Goal: Task Accomplishment & Management: Use online tool/utility

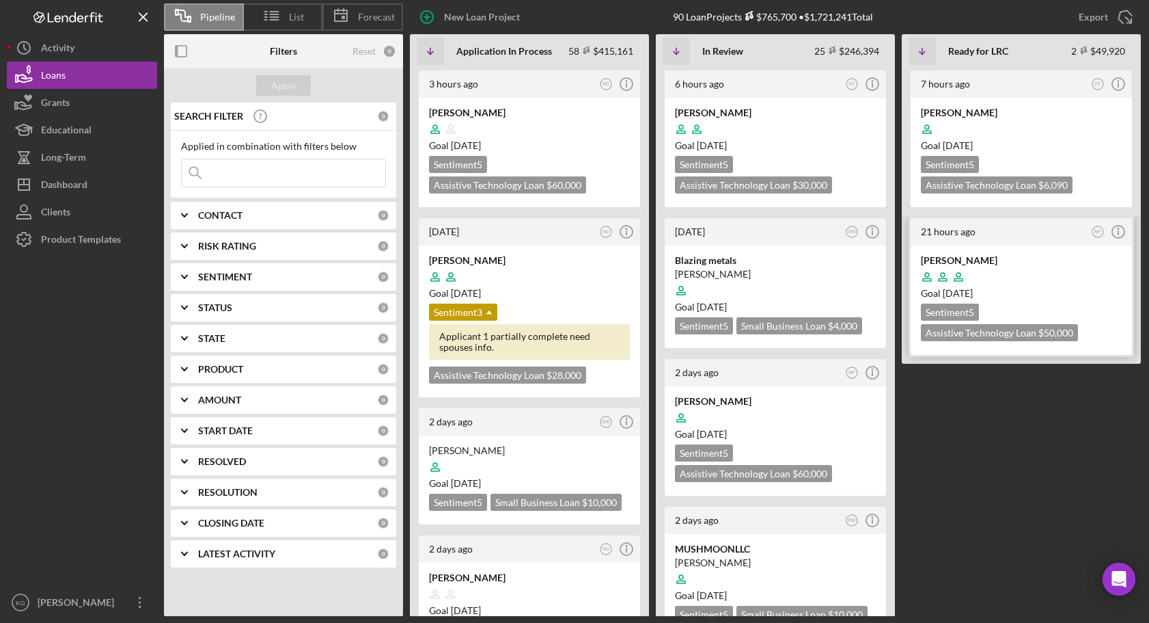
click at [1073, 279] on div at bounding box center [1021, 277] width 201 height 26
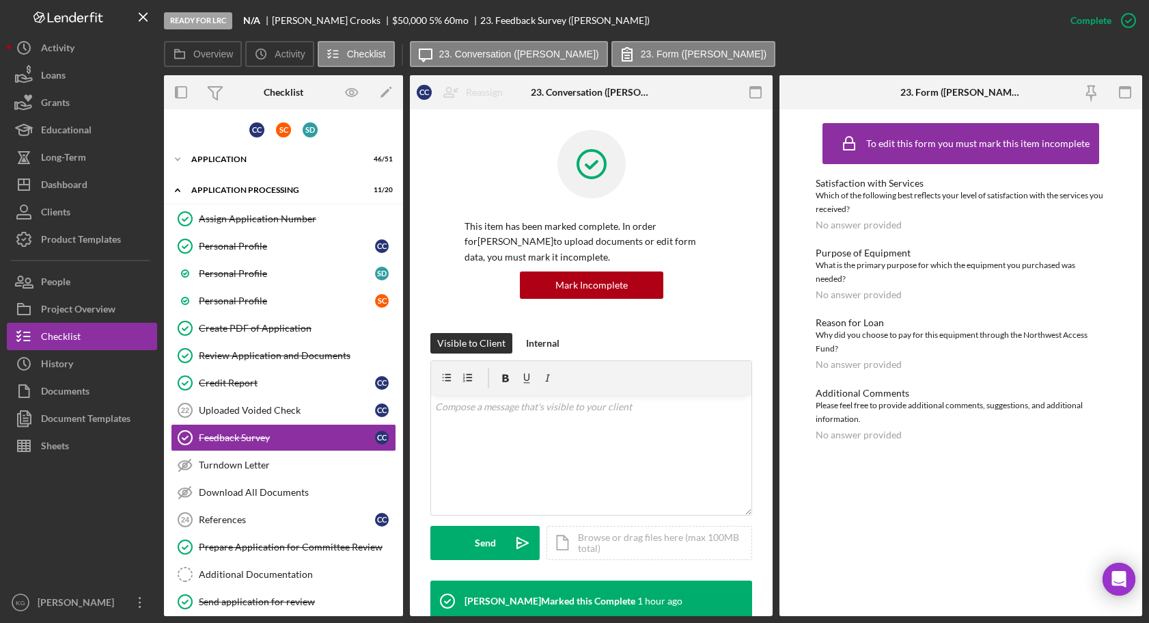
scroll to position [75, 0]
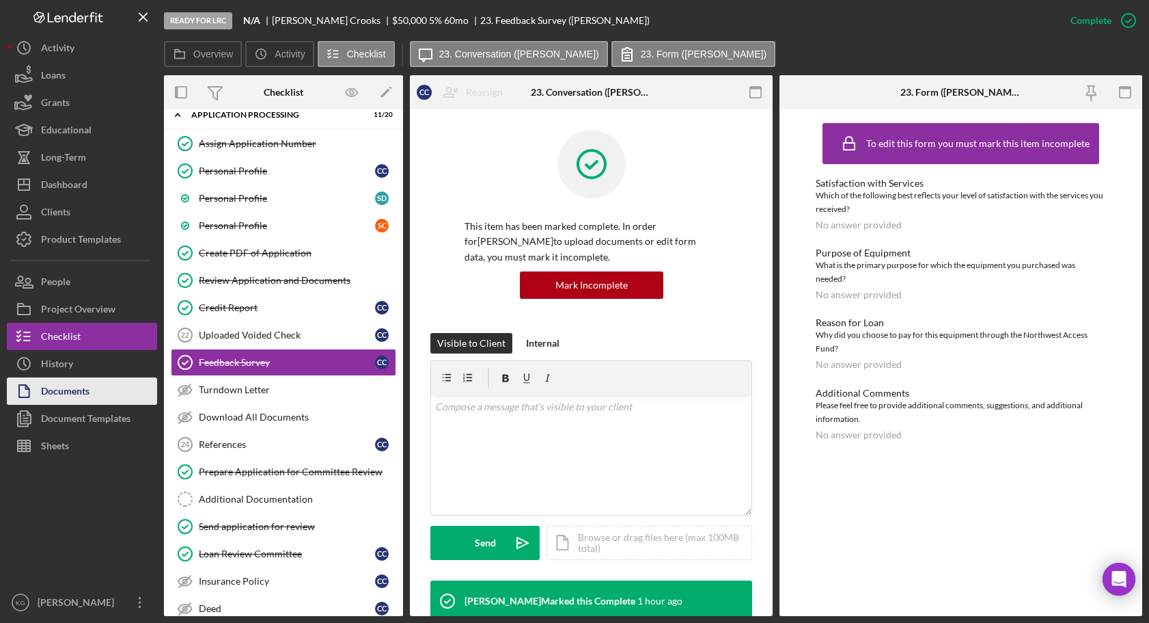
click at [55, 392] on div "Documents" at bounding box center [65, 392] width 49 height 31
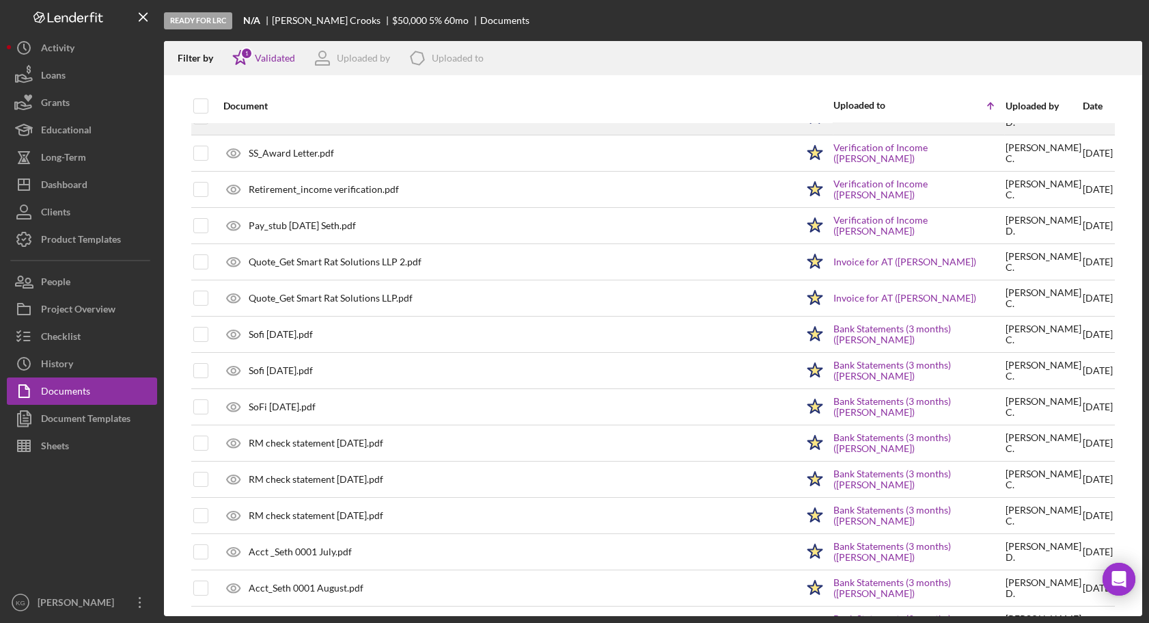
scroll to position [500, 0]
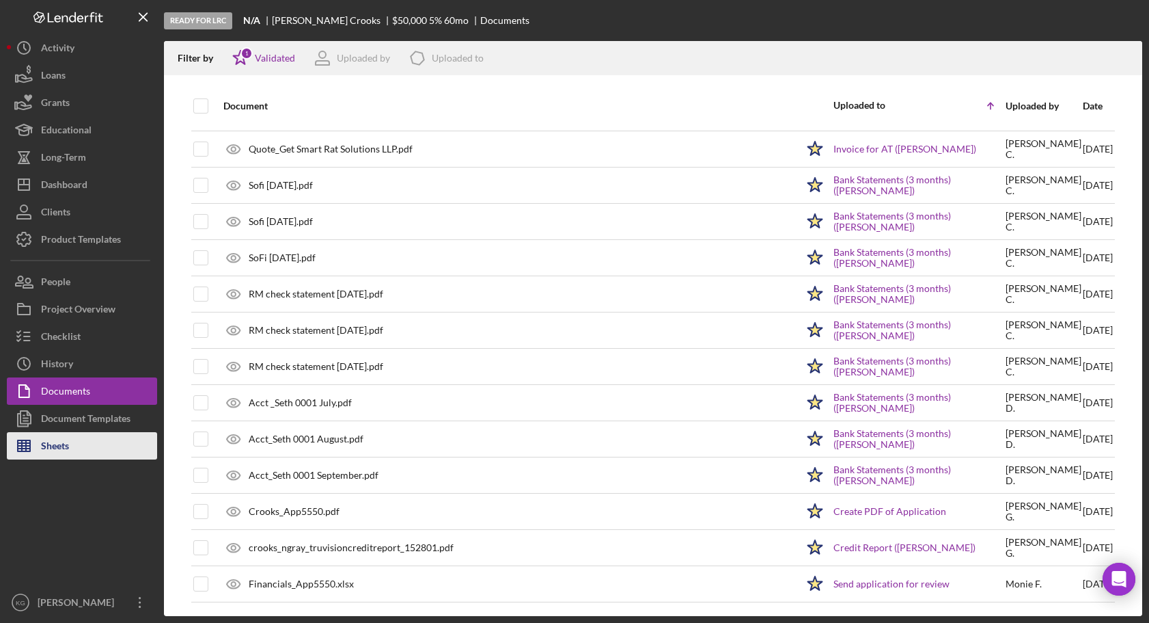
click at [58, 444] on div "Sheets" at bounding box center [55, 447] width 28 height 31
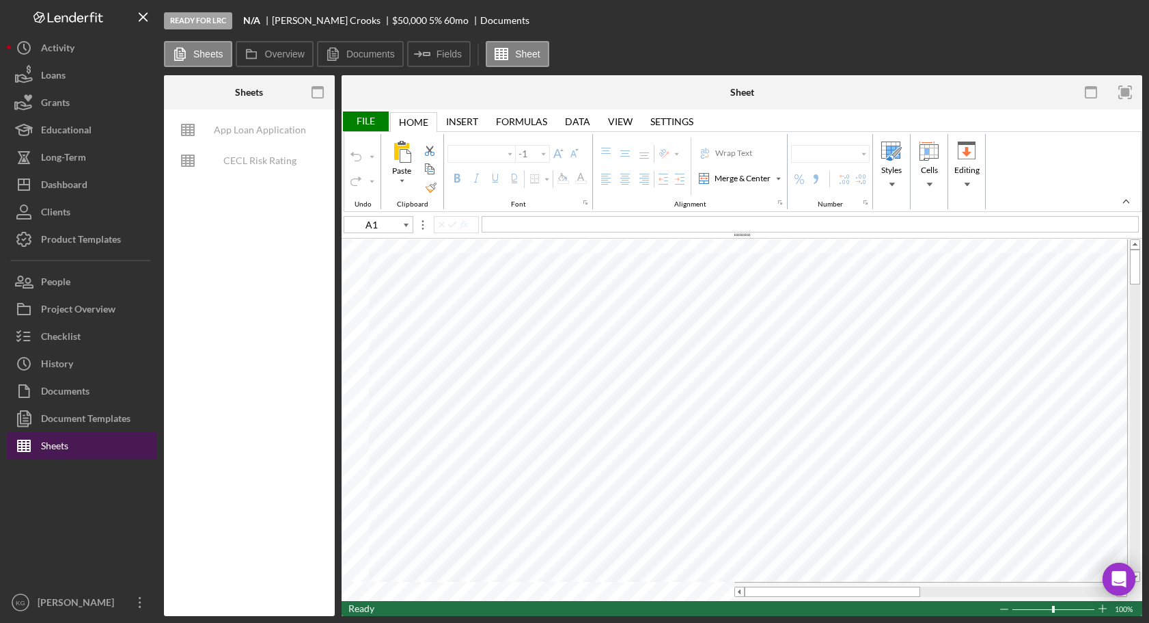
type input "Calibri"
type input "11"
type input "J55"
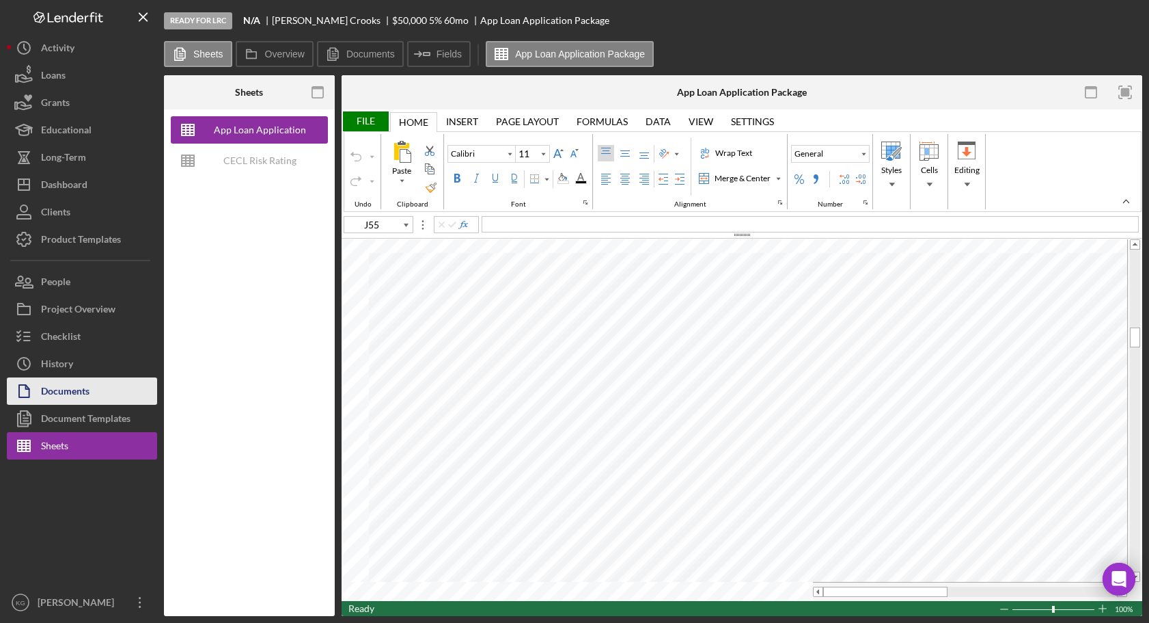
click at [58, 393] on div "Documents" at bounding box center [65, 392] width 49 height 31
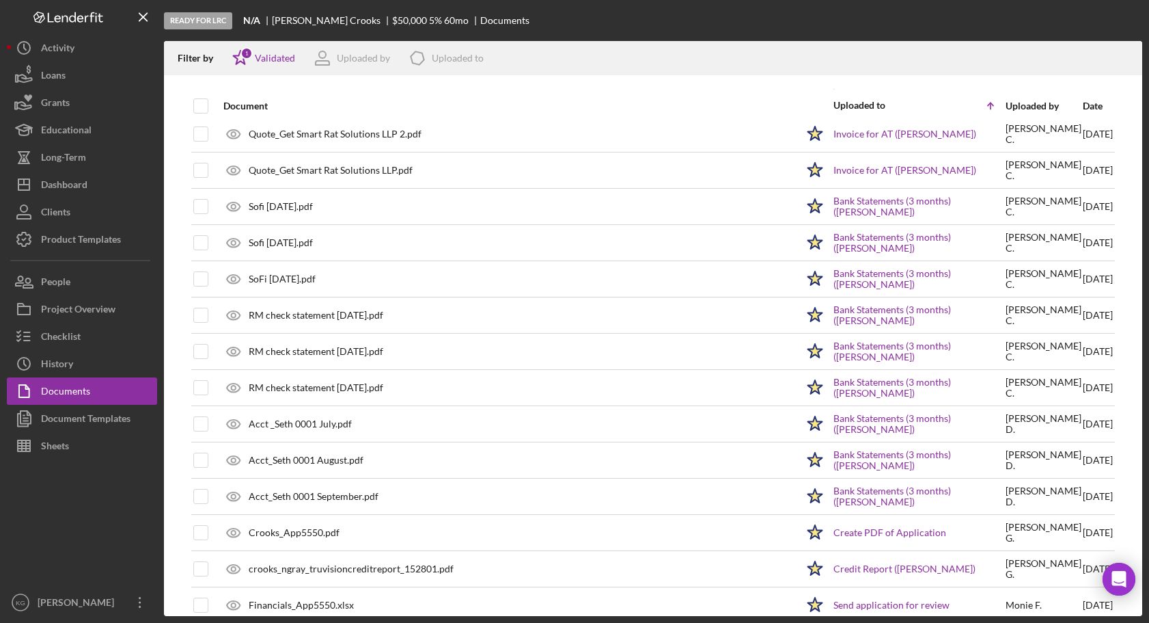
scroll to position [500, 0]
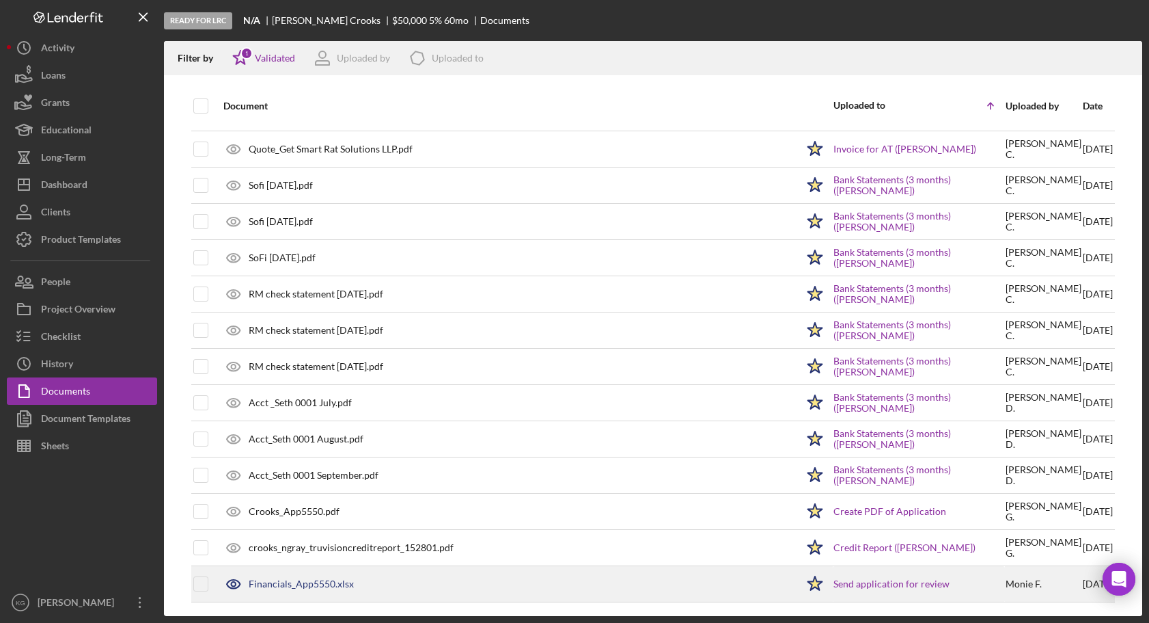
click at [297, 581] on div "Financials_App5550.xlsx" at bounding box center [301, 583] width 105 height 11
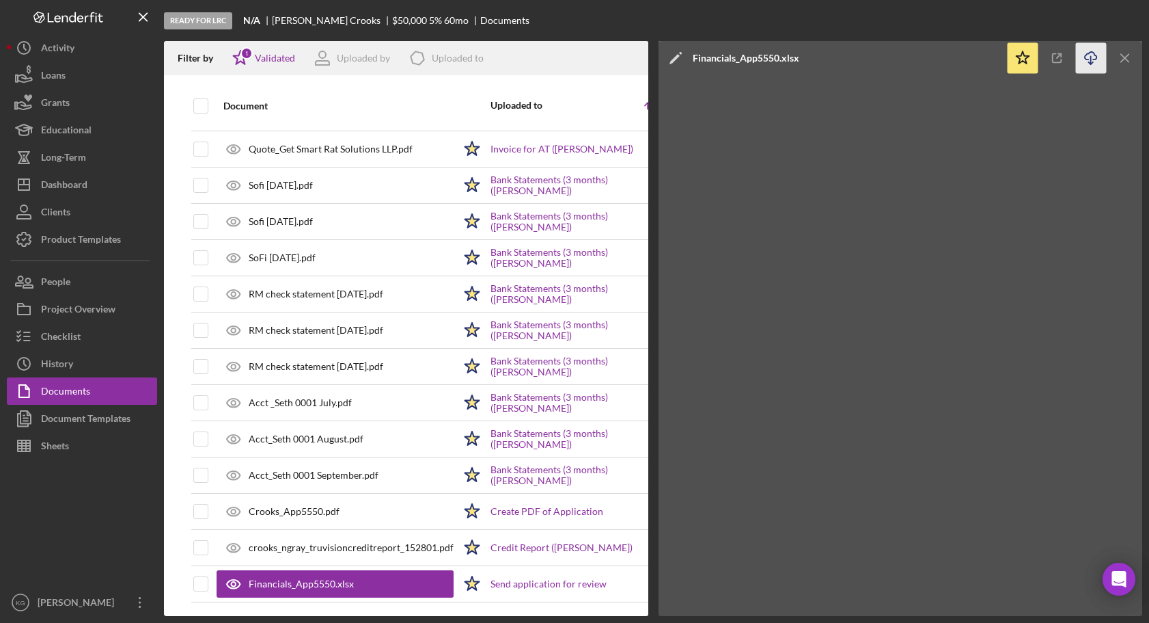
click at [1091, 55] on icon "Icon/Download" at bounding box center [1091, 58] width 31 height 31
click at [62, 75] on div "Loans" at bounding box center [53, 77] width 25 height 31
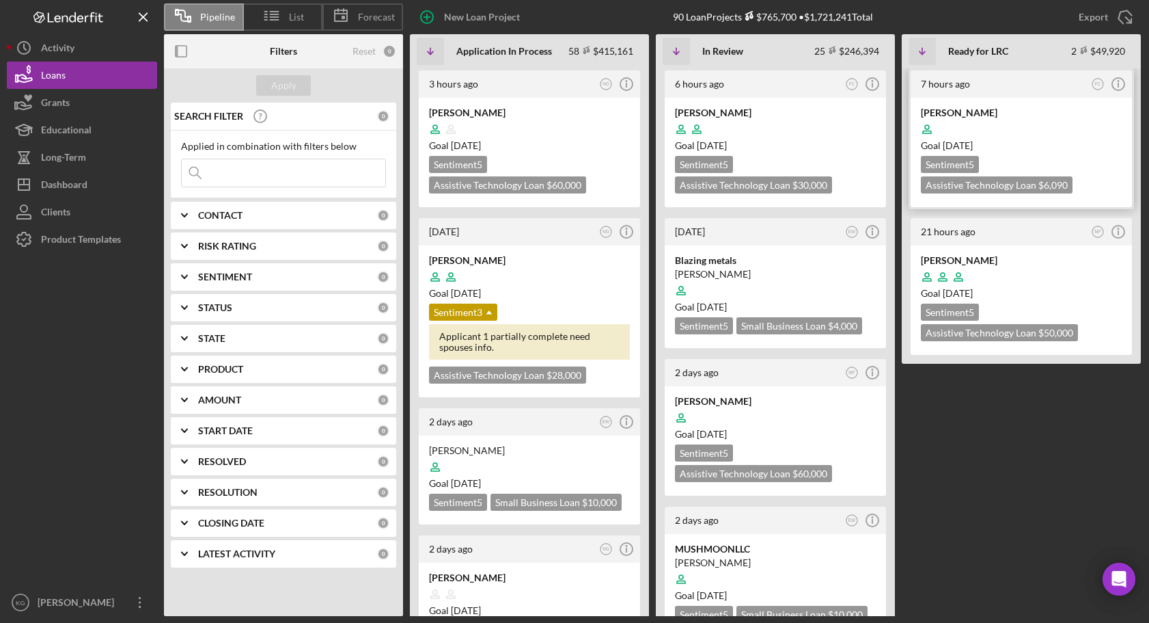
click at [1086, 128] on div at bounding box center [1021, 129] width 201 height 26
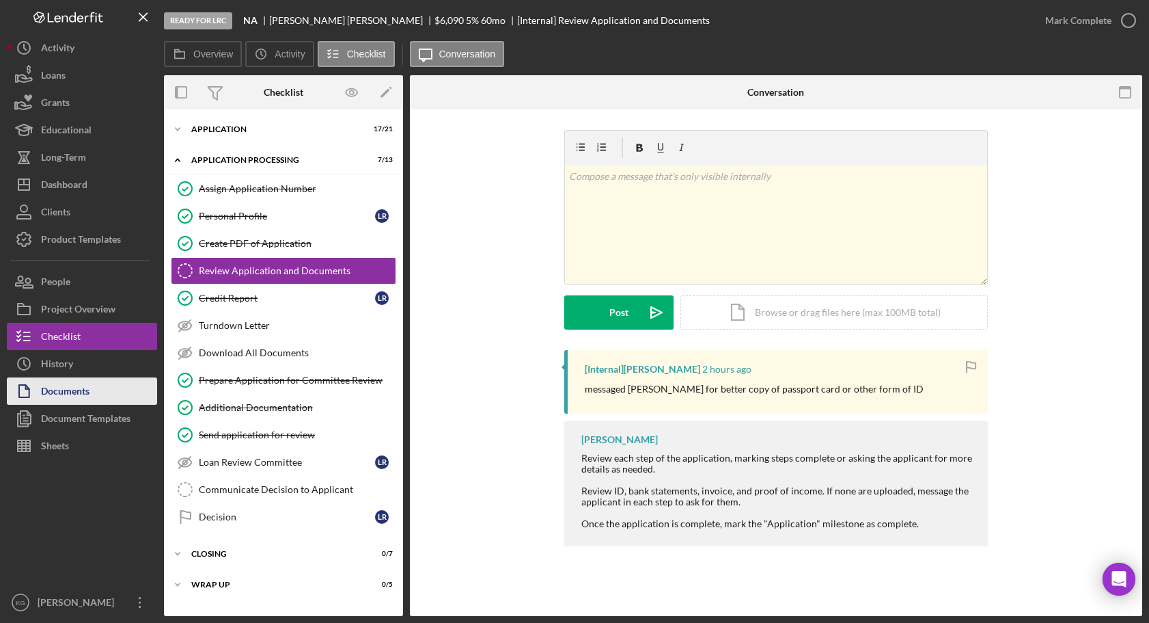
click at [79, 389] on div "Documents" at bounding box center [65, 392] width 49 height 31
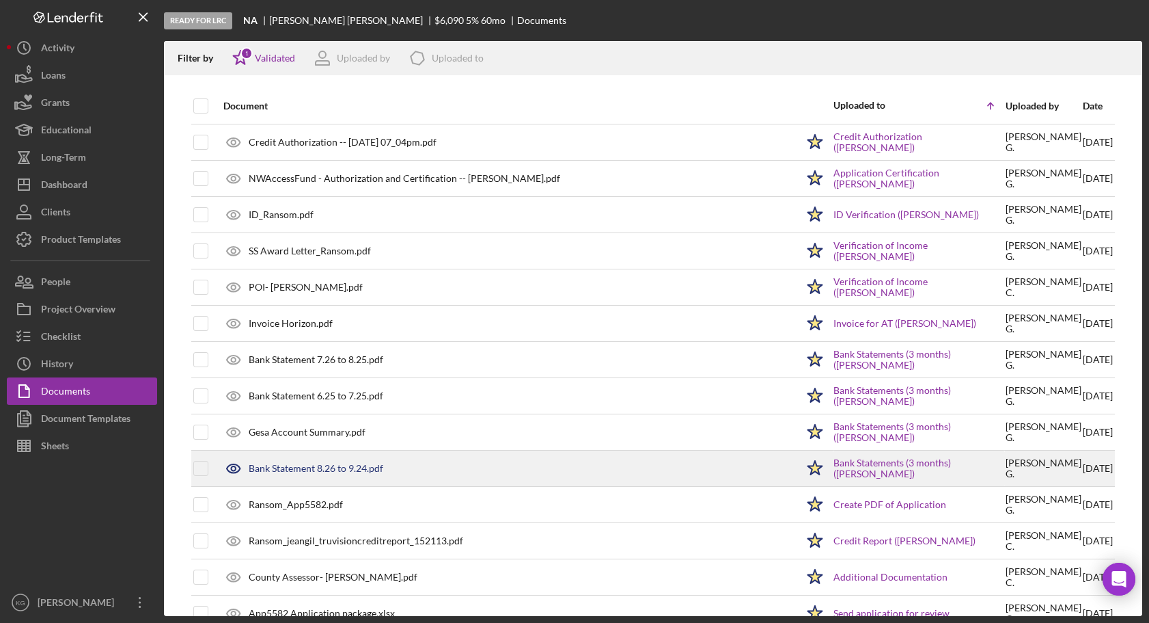
scroll to position [65, 0]
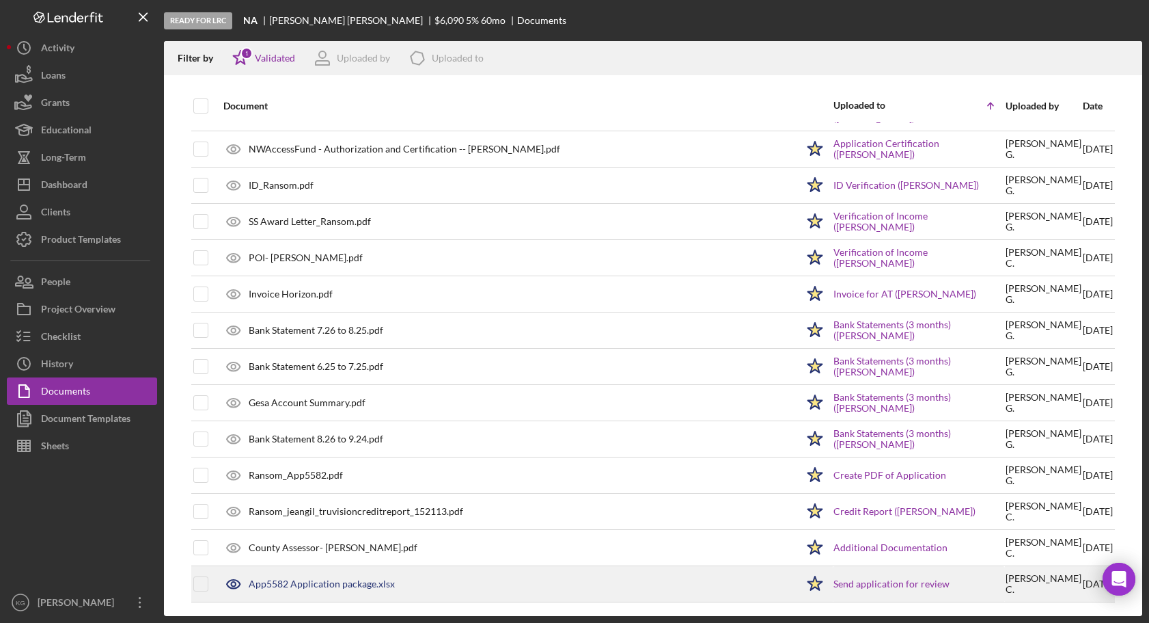
click at [327, 585] on div "App5582 Application package.xlsx" at bounding box center [322, 583] width 146 height 11
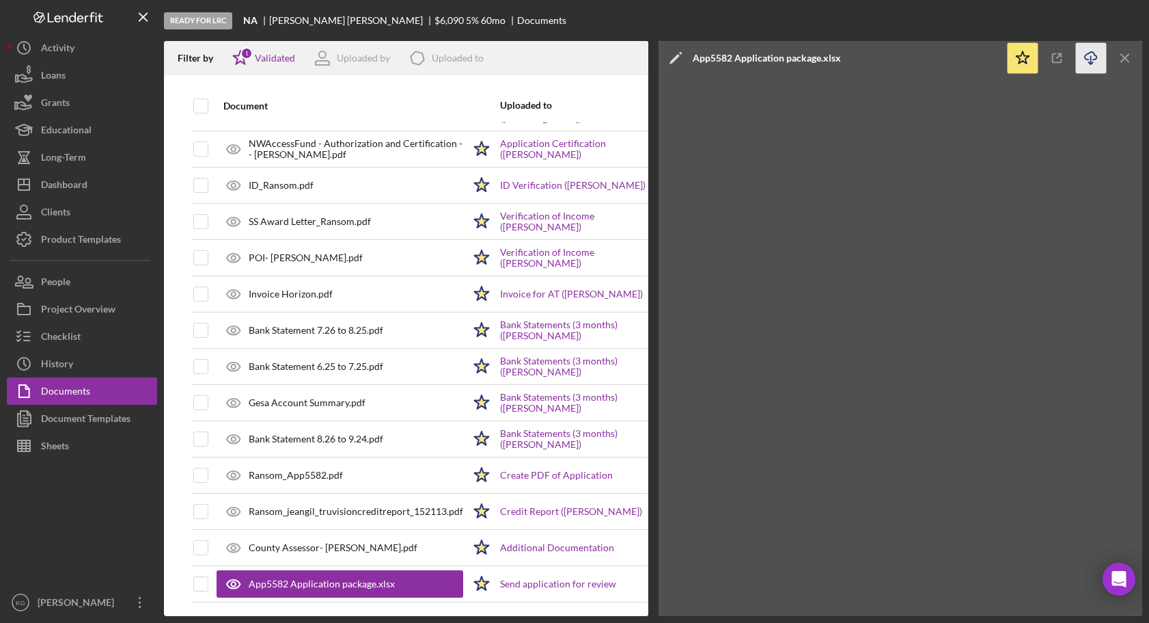
click at [1089, 55] on icon "Icon/Download" at bounding box center [1091, 58] width 31 height 31
click at [98, 76] on button "Loans" at bounding box center [82, 75] width 150 height 27
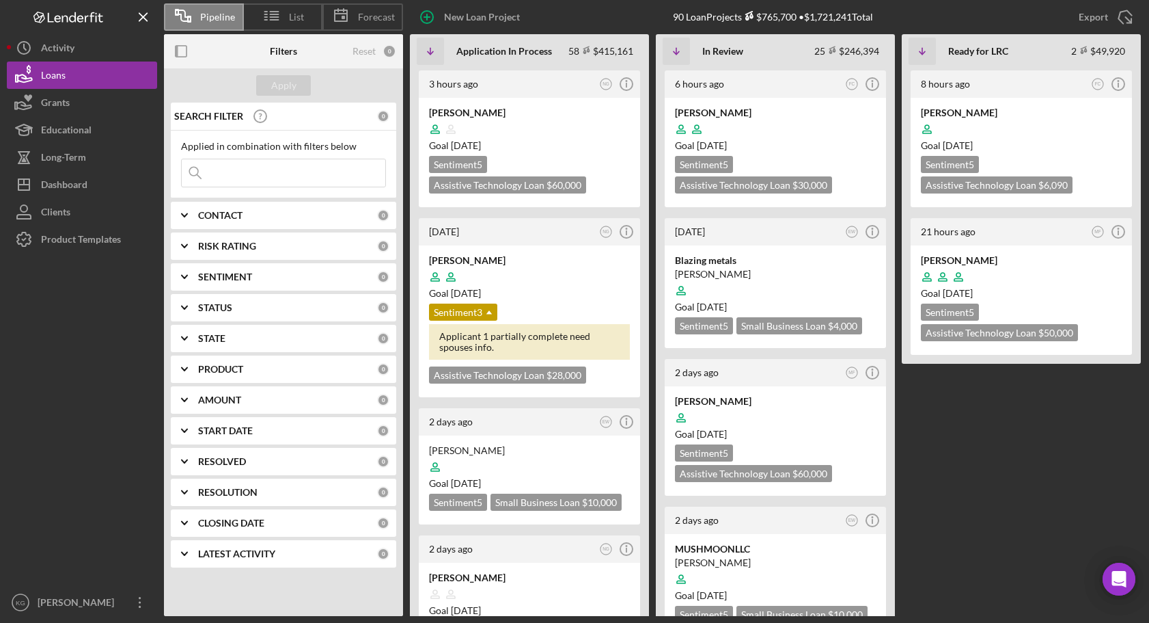
click at [938, 465] on LRC "8 hours ago FC Icon/Info [PERSON_NAME] Goal [DATE] Sentiment 5 Assistive Techno…" at bounding box center [1021, 341] width 239 height 547
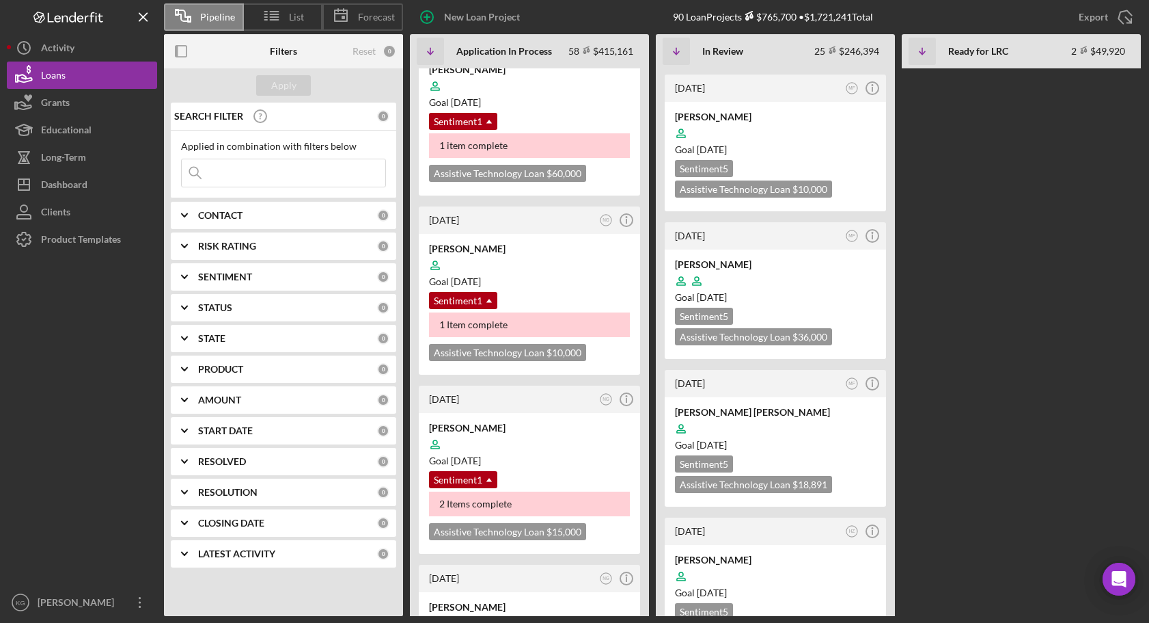
scroll to position [1435, 0]
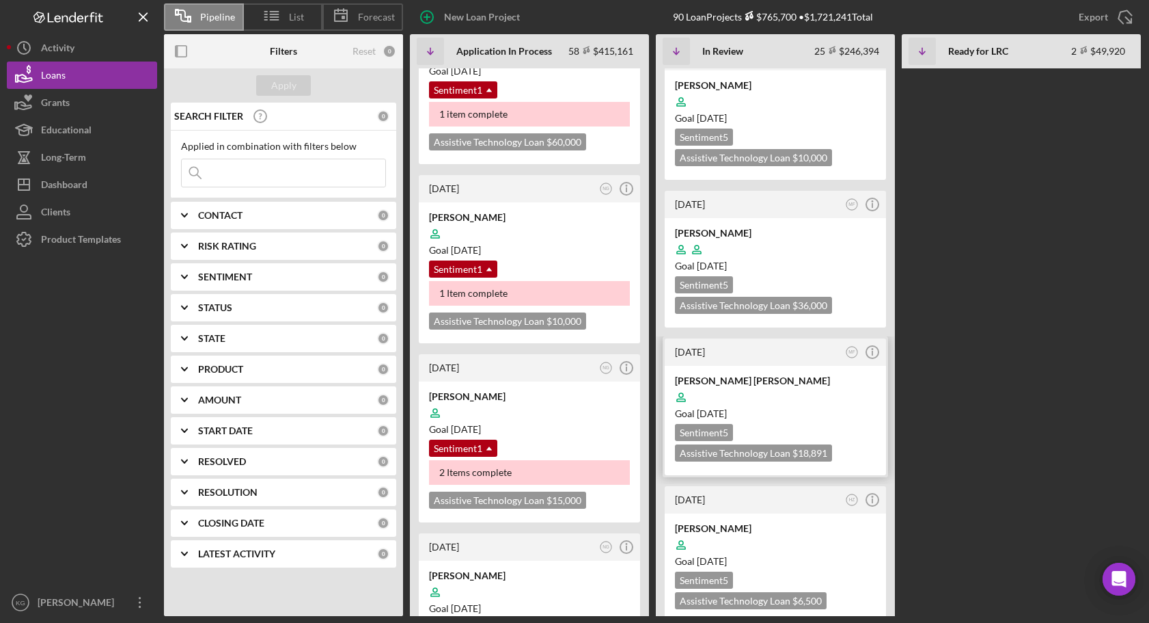
click at [865, 366] on div "[PERSON_NAME] [PERSON_NAME] Goal [DATE] Sentiment 5 Assistive Technology Loan $…" at bounding box center [775, 420] width 221 height 109
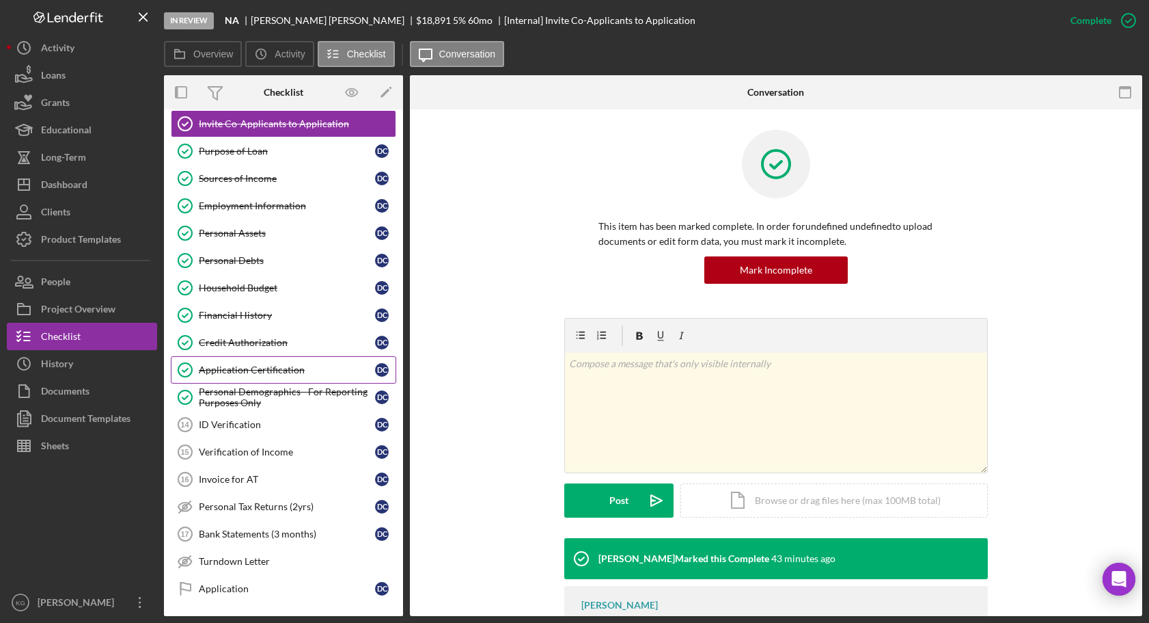
scroll to position [137, 0]
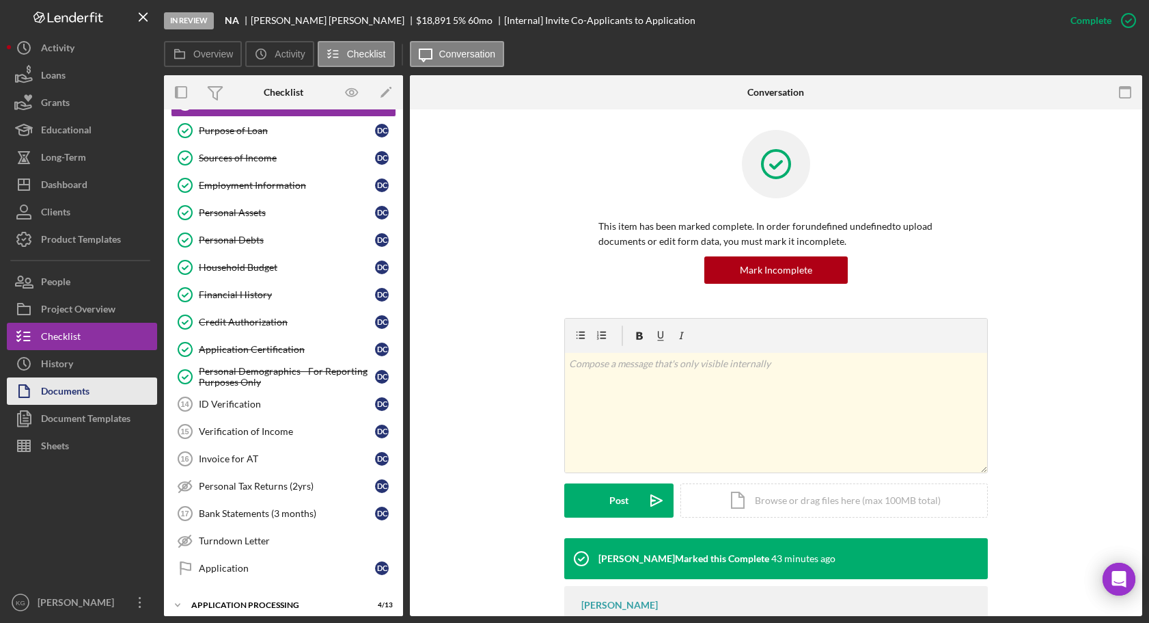
click at [60, 390] on div "Documents" at bounding box center [65, 392] width 49 height 31
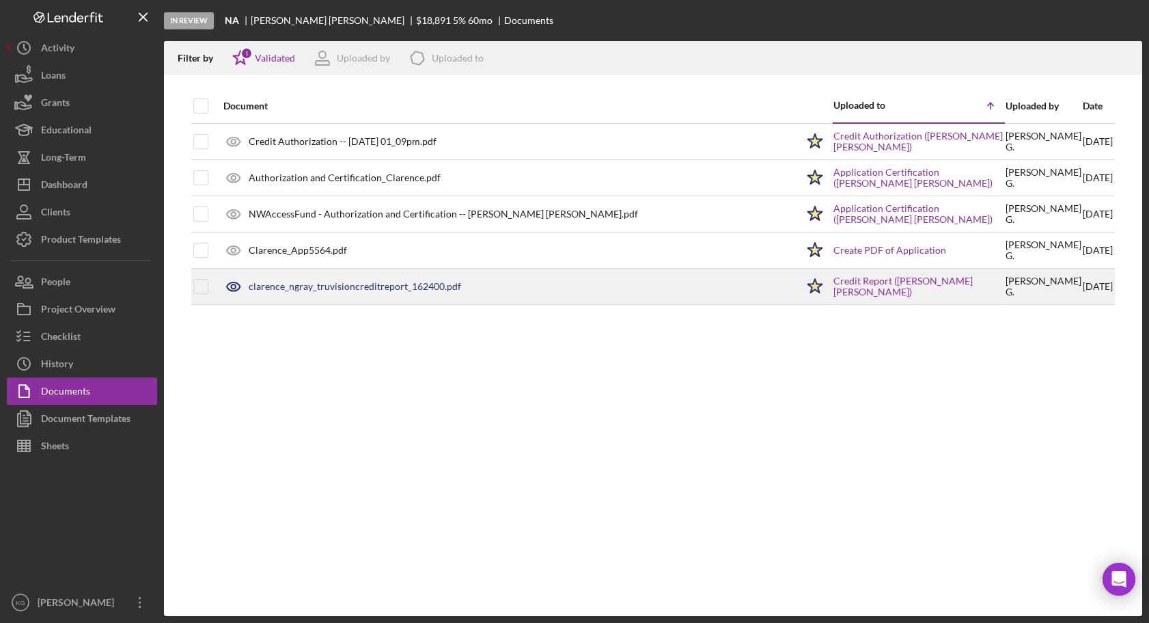
click at [367, 285] on div "clarence_ngray_truvisioncreditreport_162400.pdf" at bounding box center [355, 286] width 213 height 11
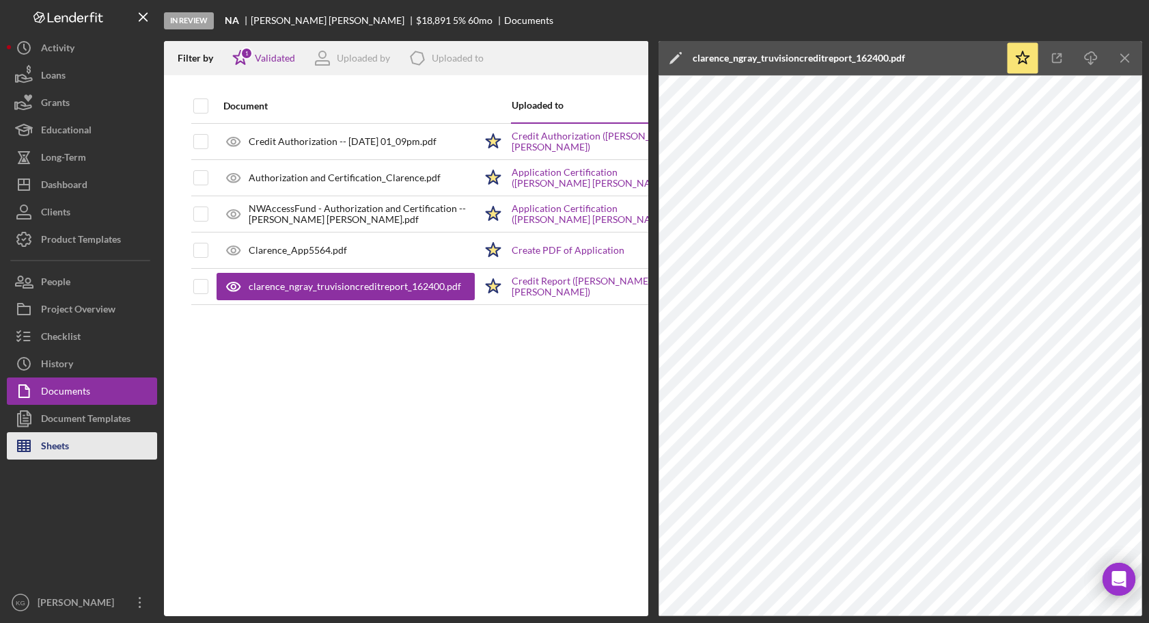
click at [51, 444] on div "Sheets" at bounding box center [55, 447] width 28 height 31
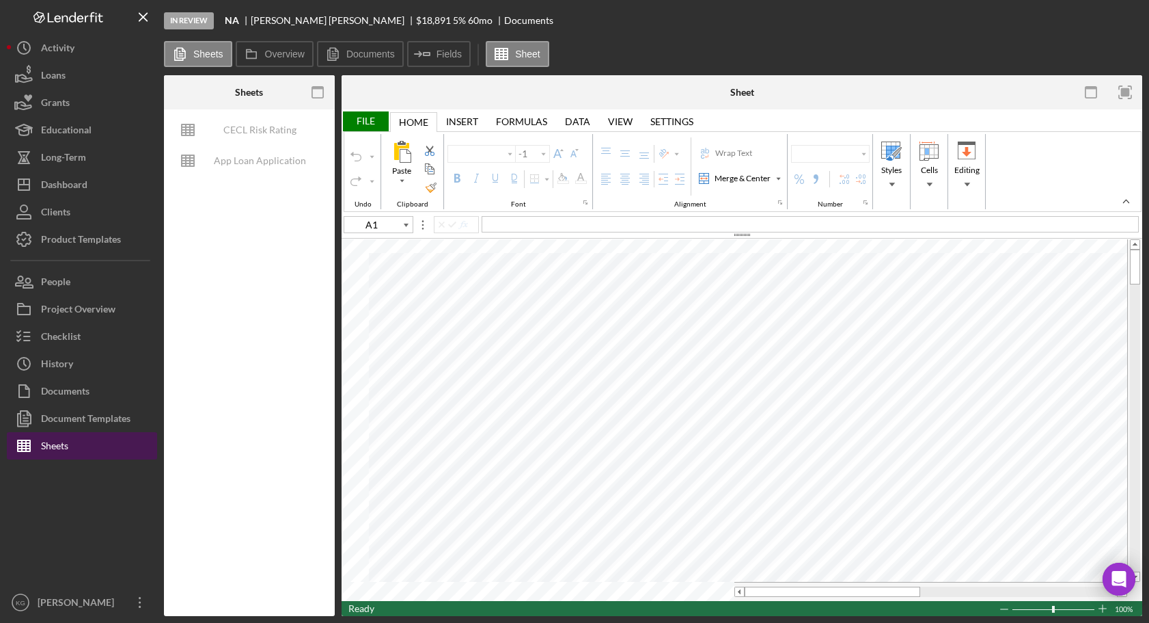
type input "Arial"
type input "10"
type input "F95"
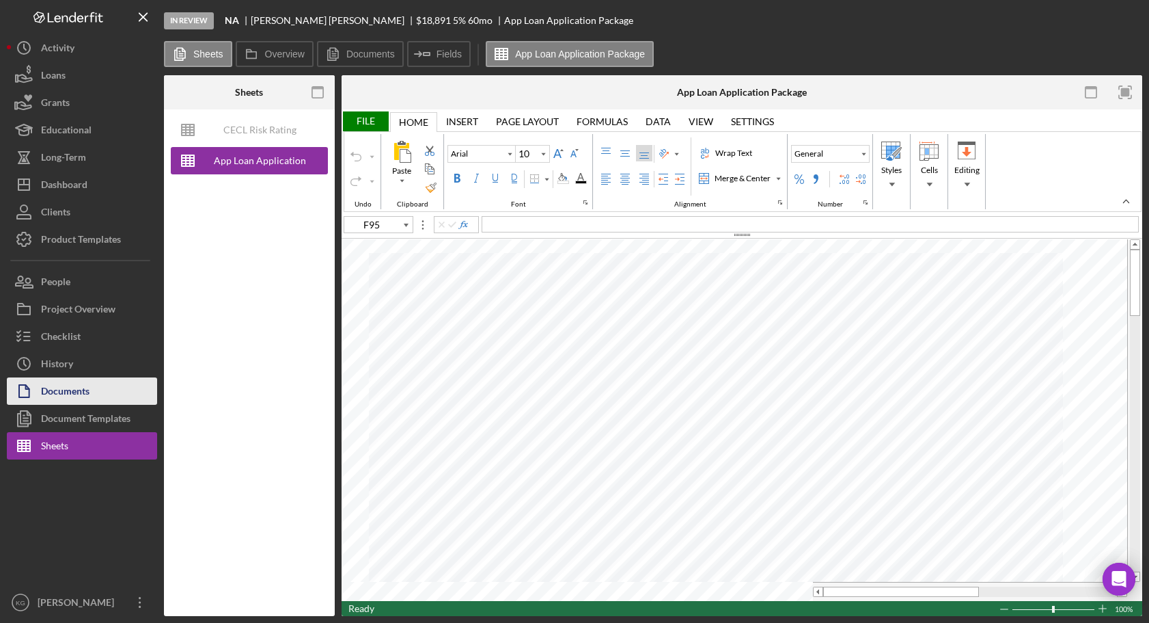
click at [70, 389] on div "Documents" at bounding box center [65, 392] width 49 height 31
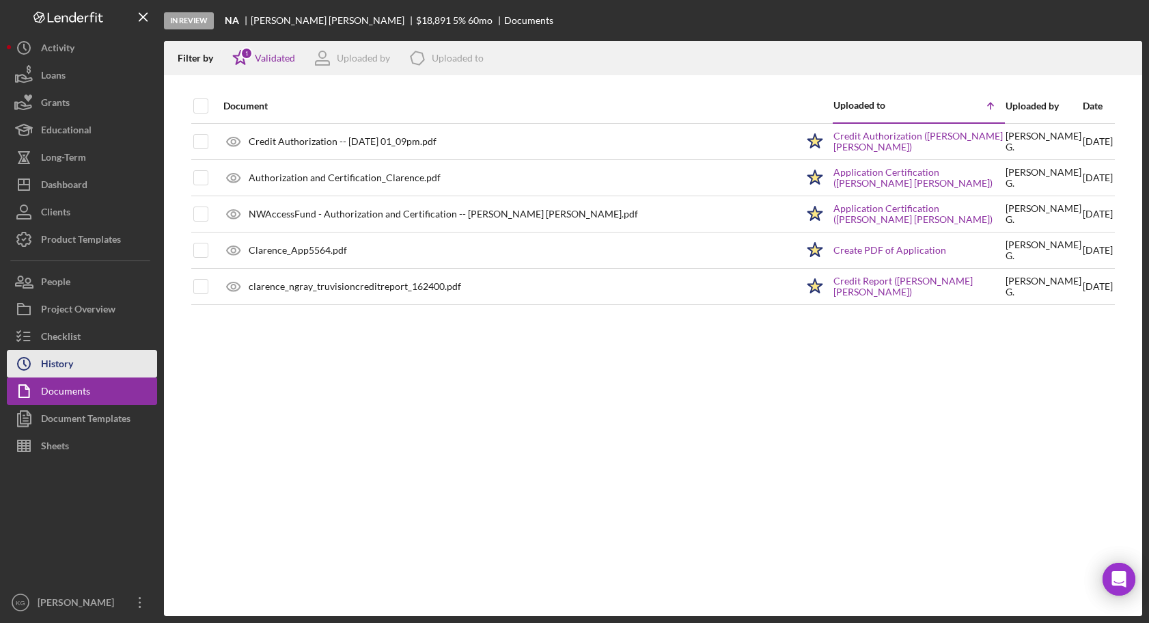
click at [56, 362] on div "History" at bounding box center [57, 365] width 32 height 31
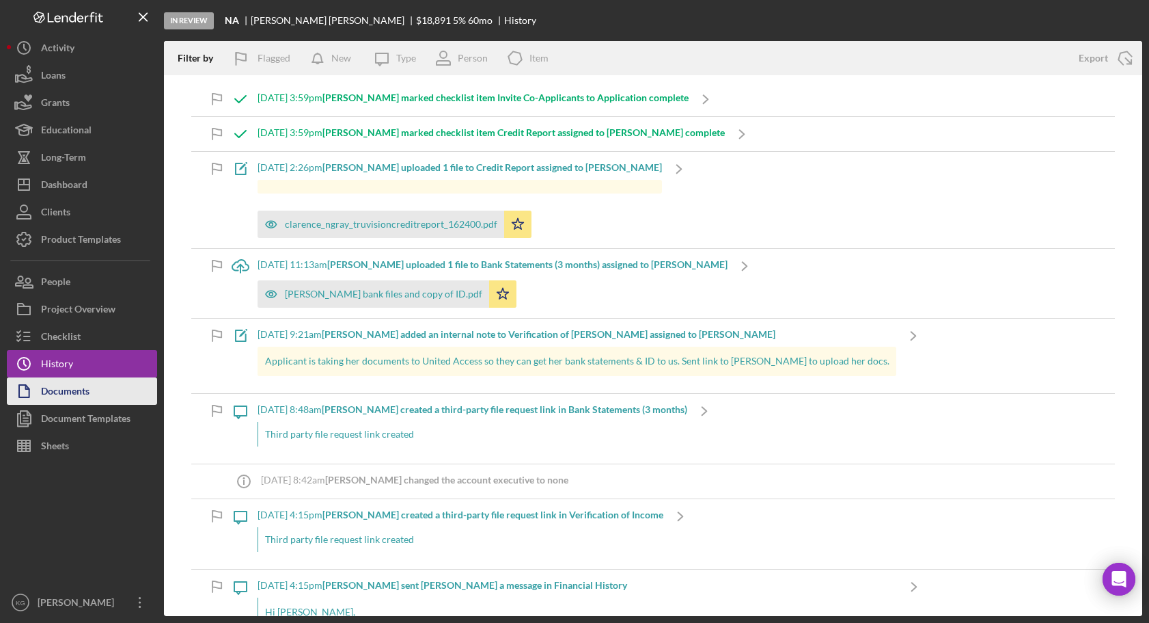
click at [70, 391] on div "Documents" at bounding box center [65, 392] width 49 height 31
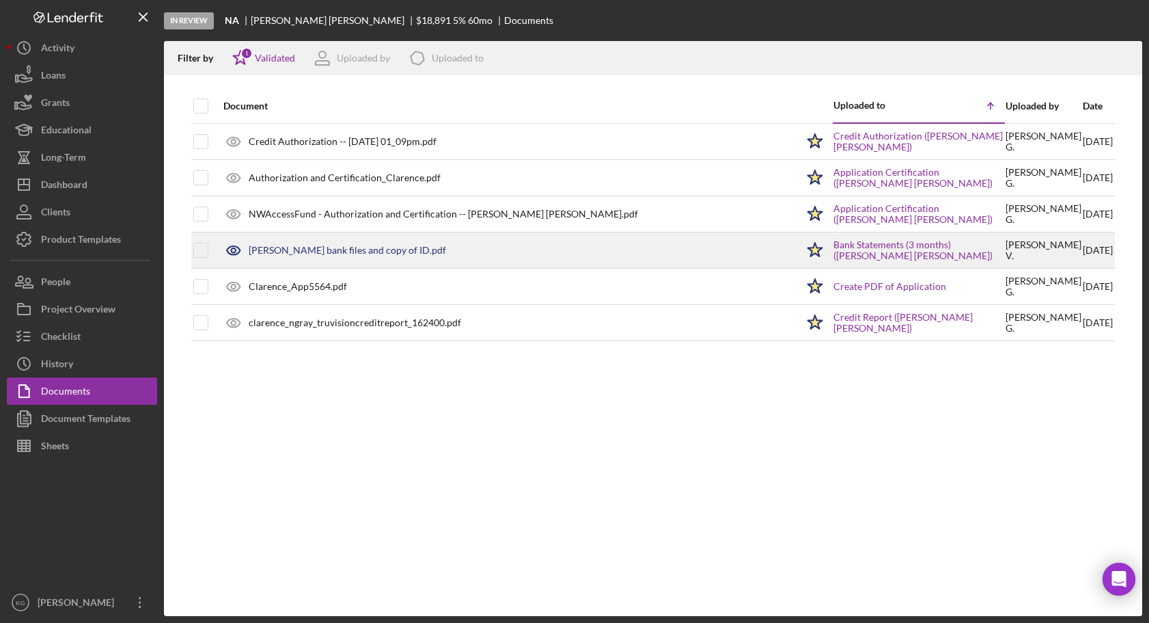
click at [301, 250] on div "[PERSON_NAME] bank files and copy of ID.pdf" at bounding box center [348, 250] width 198 height 11
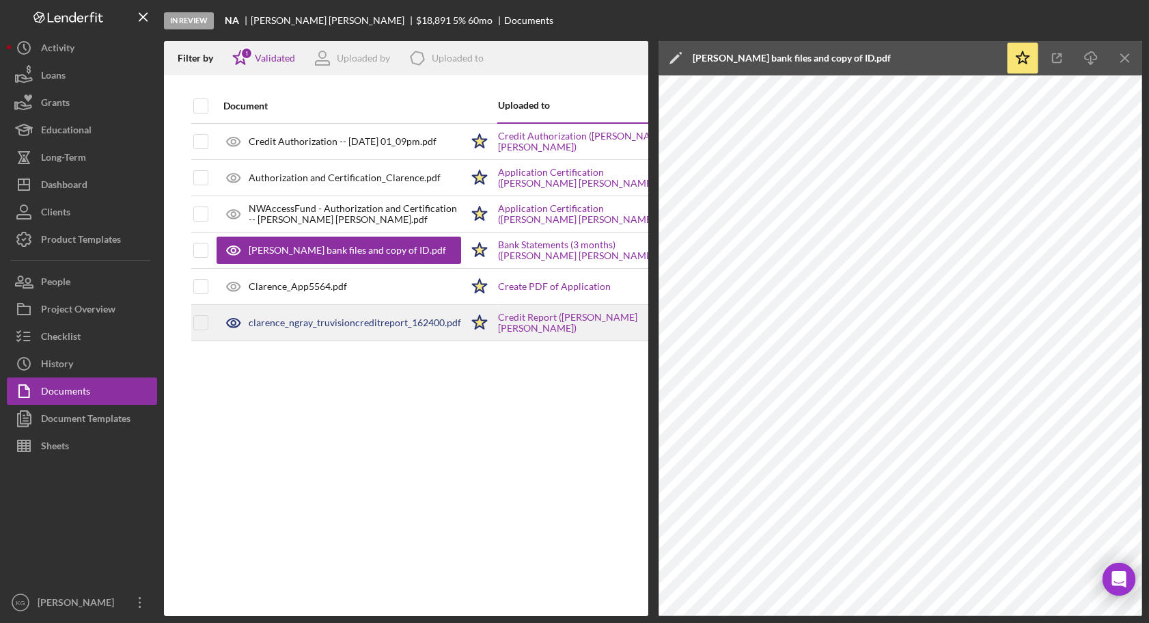
click at [280, 323] on div "clarence_ngray_truvisioncreditreport_162400.pdf" at bounding box center [355, 322] width 213 height 11
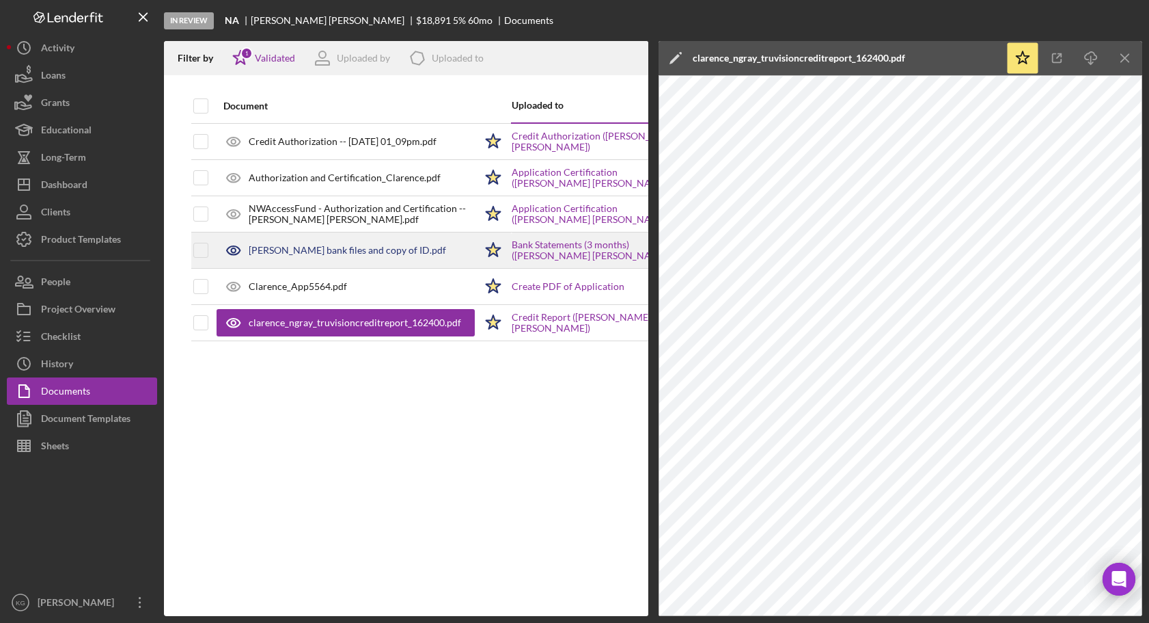
click at [277, 249] on div "[PERSON_NAME] bank files and copy of ID.pdf" at bounding box center [348, 250] width 198 height 11
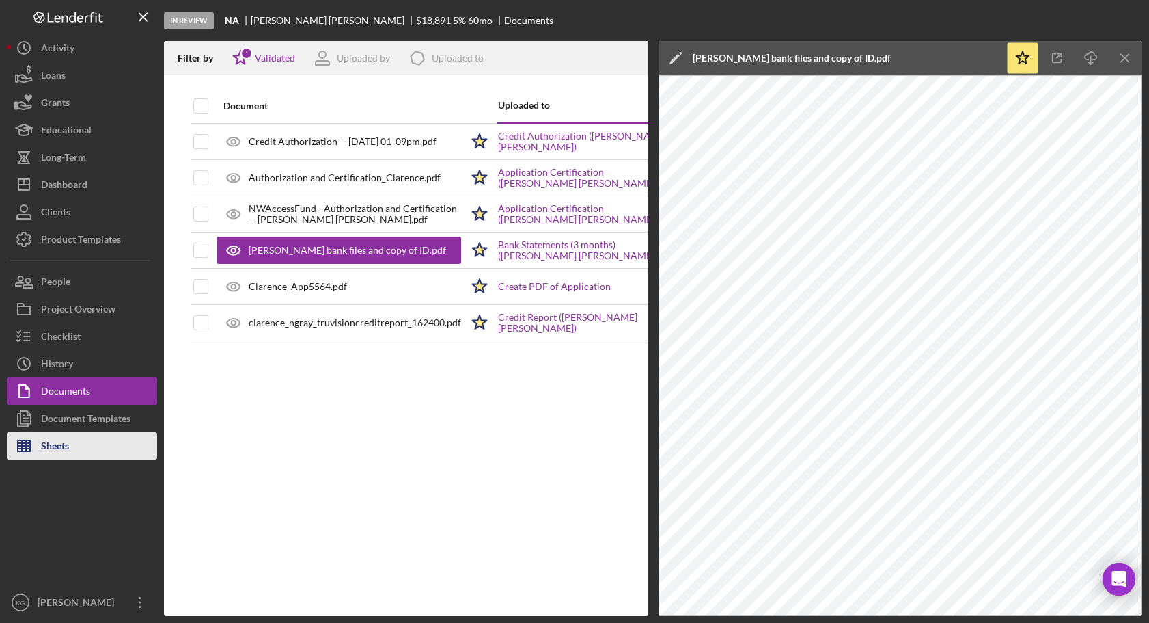
click at [53, 441] on div "Sheets" at bounding box center [55, 447] width 28 height 31
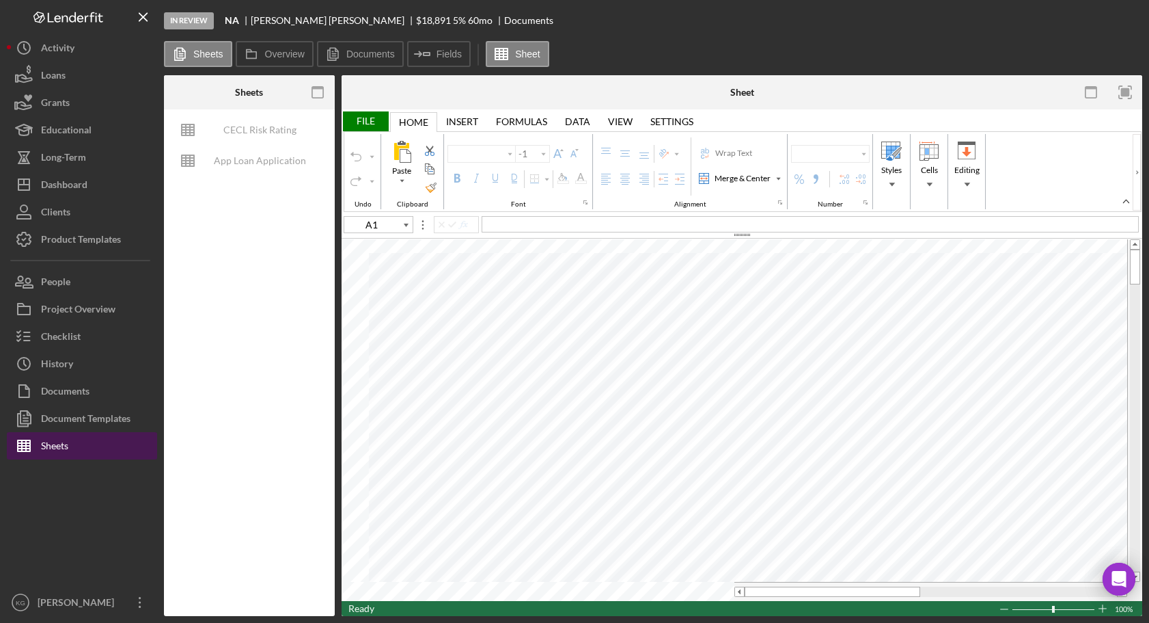
type input "Arial"
type input "10"
type input "B16"
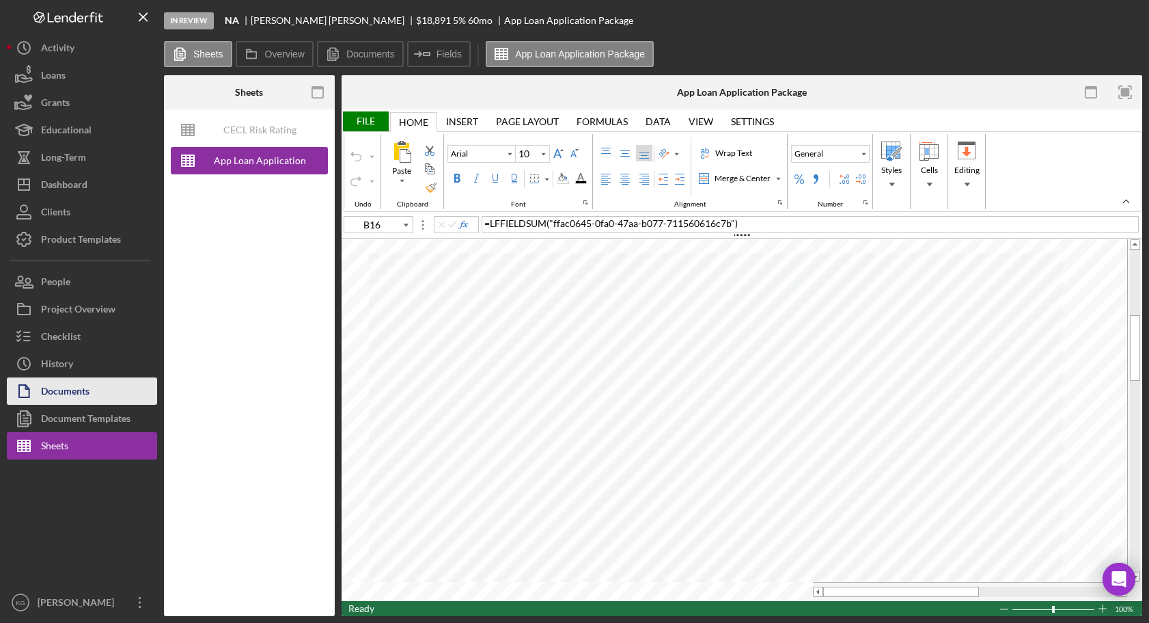
click at [77, 392] on div "Documents" at bounding box center [65, 392] width 49 height 31
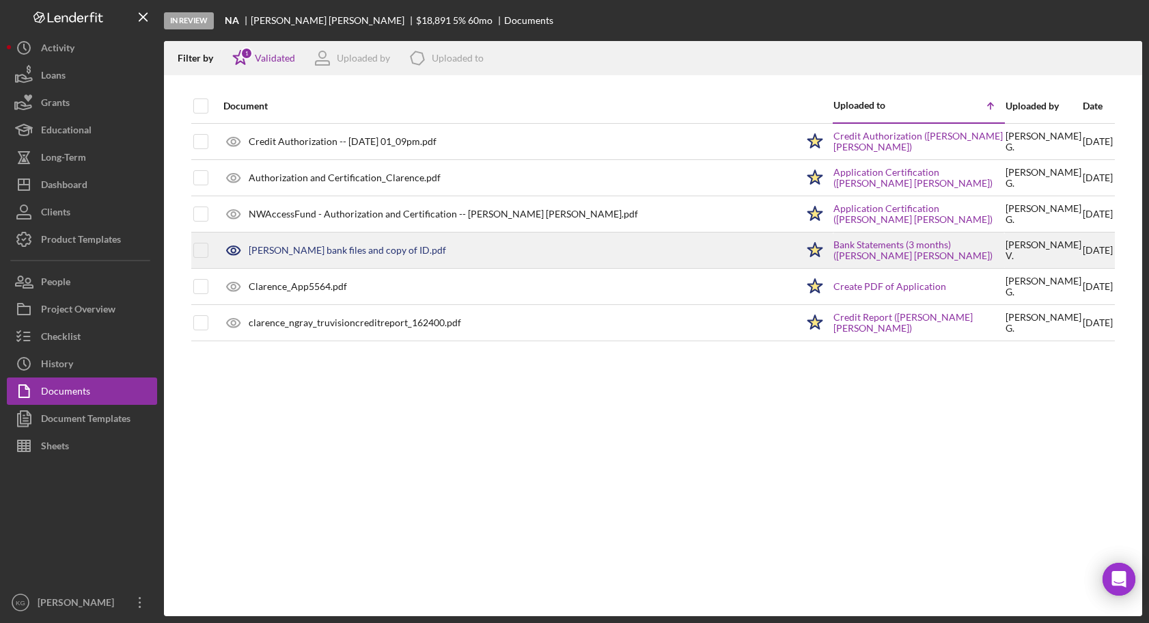
click at [344, 249] on div "[PERSON_NAME] bank files and copy of ID.pdf" at bounding box center [348, 250] width 198 height 11
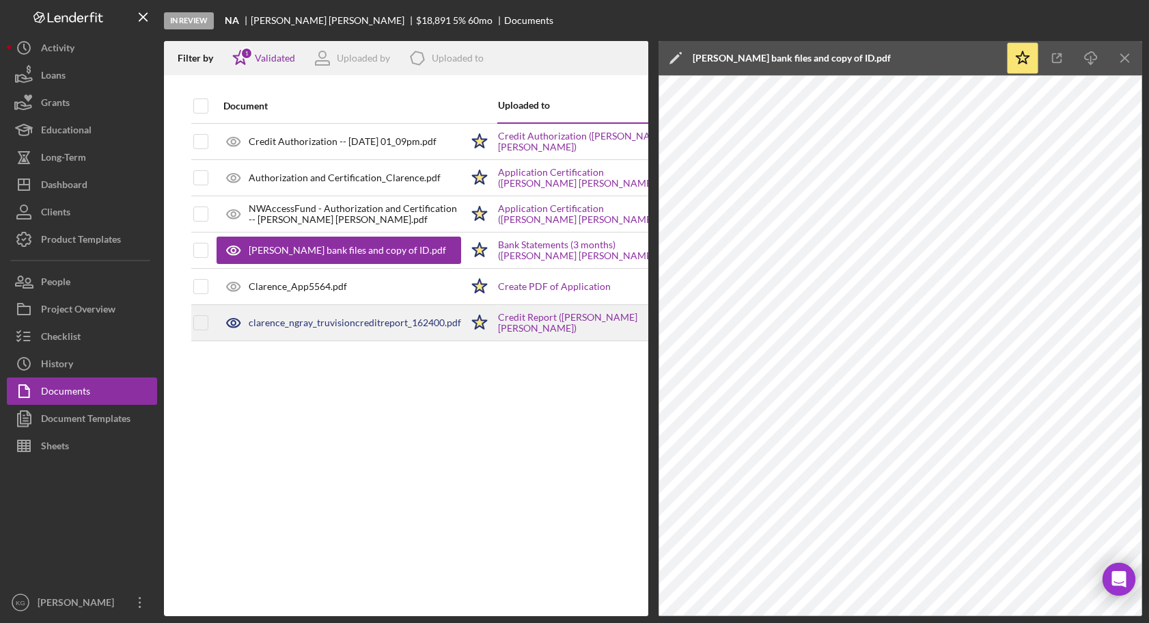
click at [353, 323] on div "clarence_ngray_truvisioncreditreport_162400.pdf" at bounding box center [355, 322] width 213 height 11
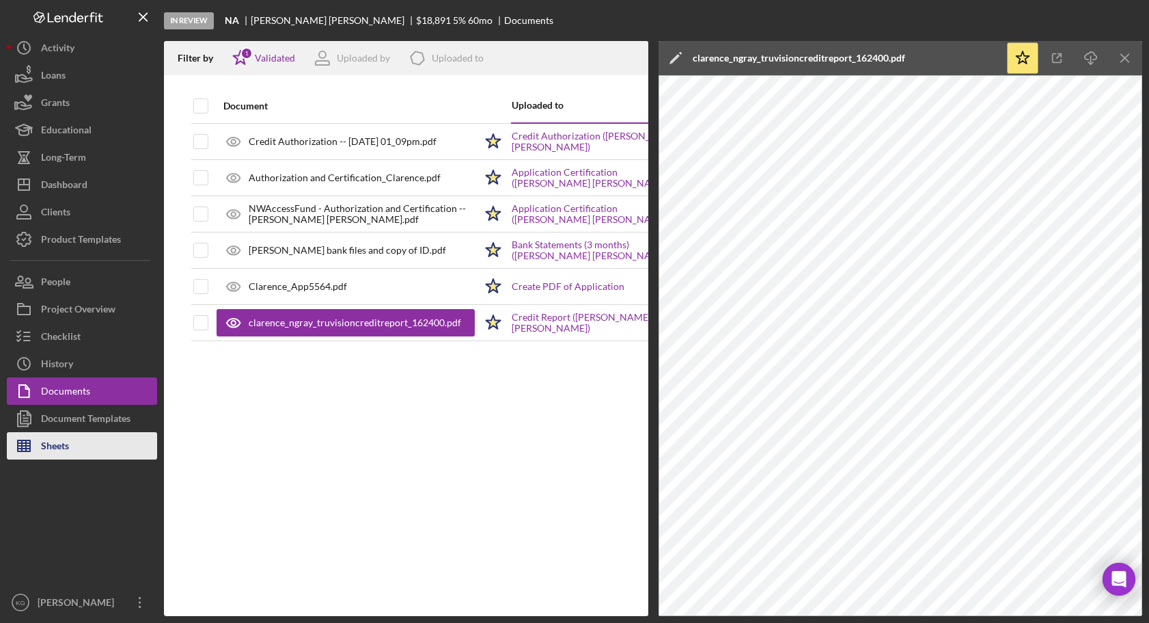
click at [58, 445] on div "Sheets" at bounding box center [55, 447] width 28 height 31
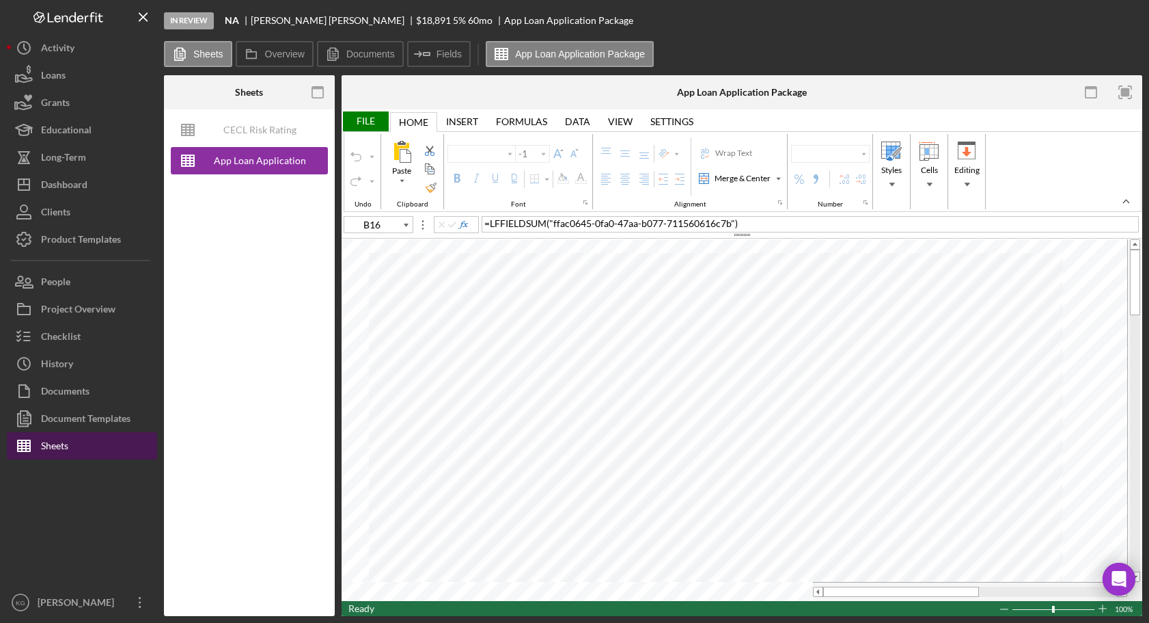
type input "Arial"
type input "10"
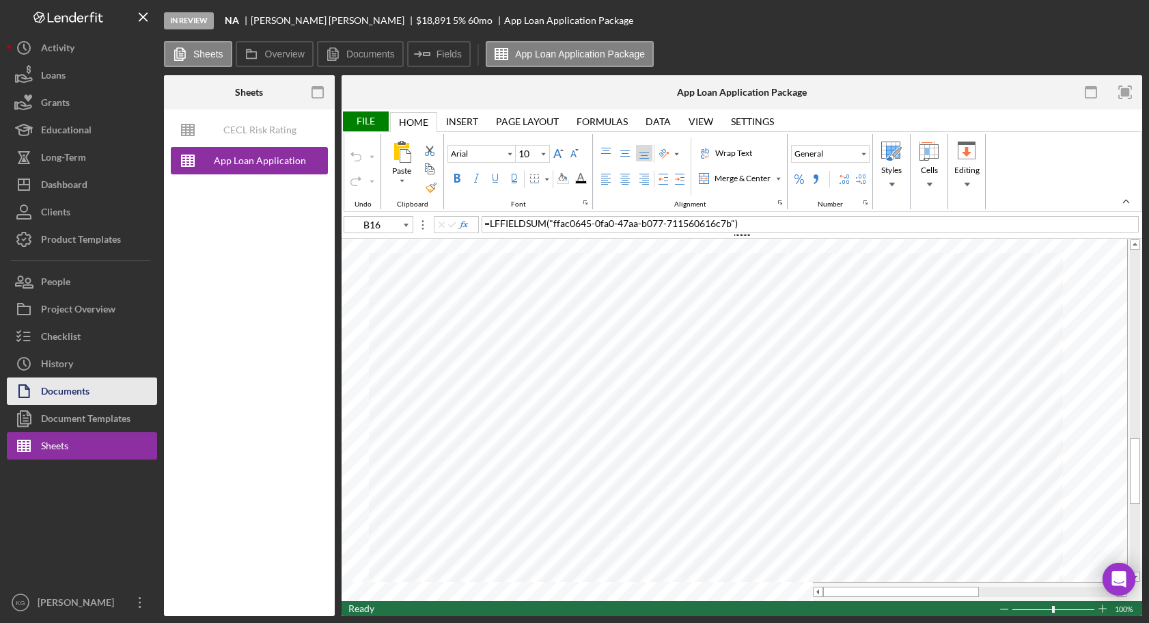
click at [71, 392] on div "Documents" at bounding box center [65, 392] width 49 height 31
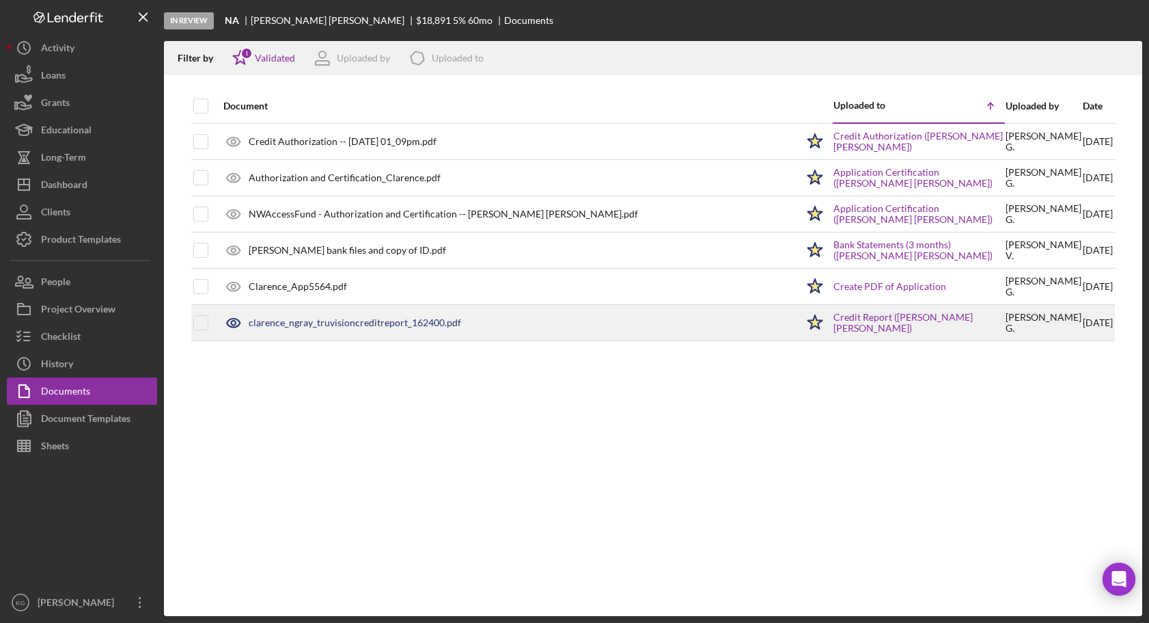
click at [379, 317] on div "clarence_ngray_truvisioncreditreport_162400.pdf" at bounding box center [355, 322] width 213 height 11
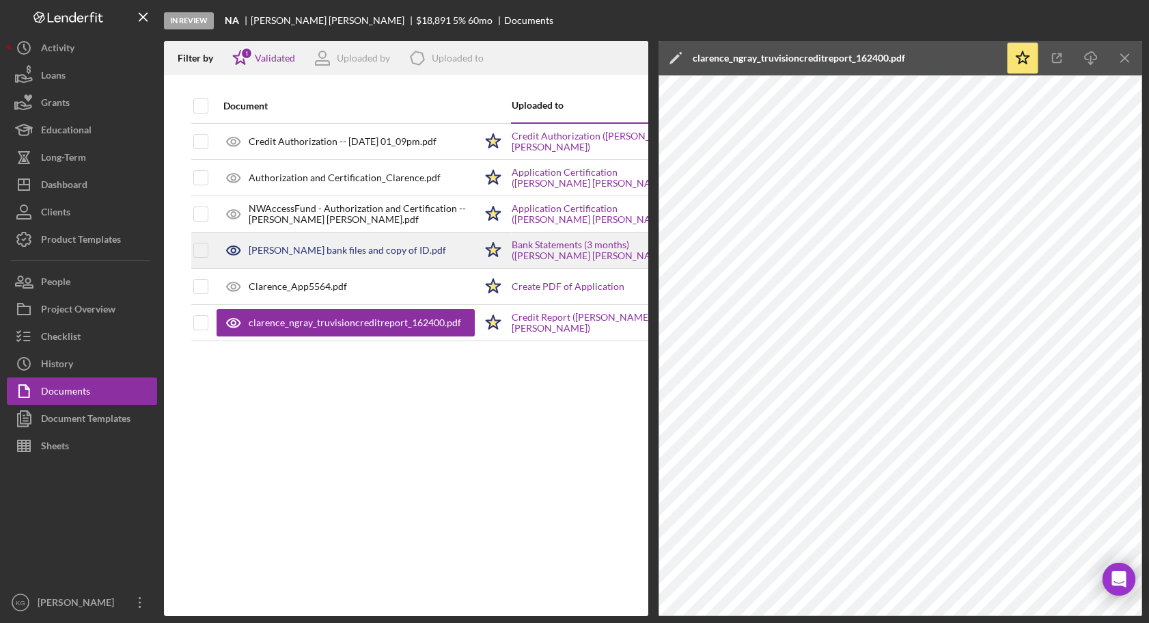
click at [316, 249] on div "[PERSON_NAME] bank files and copy of ID.pdf" at bounding box center [348, 250] width 198 height 11
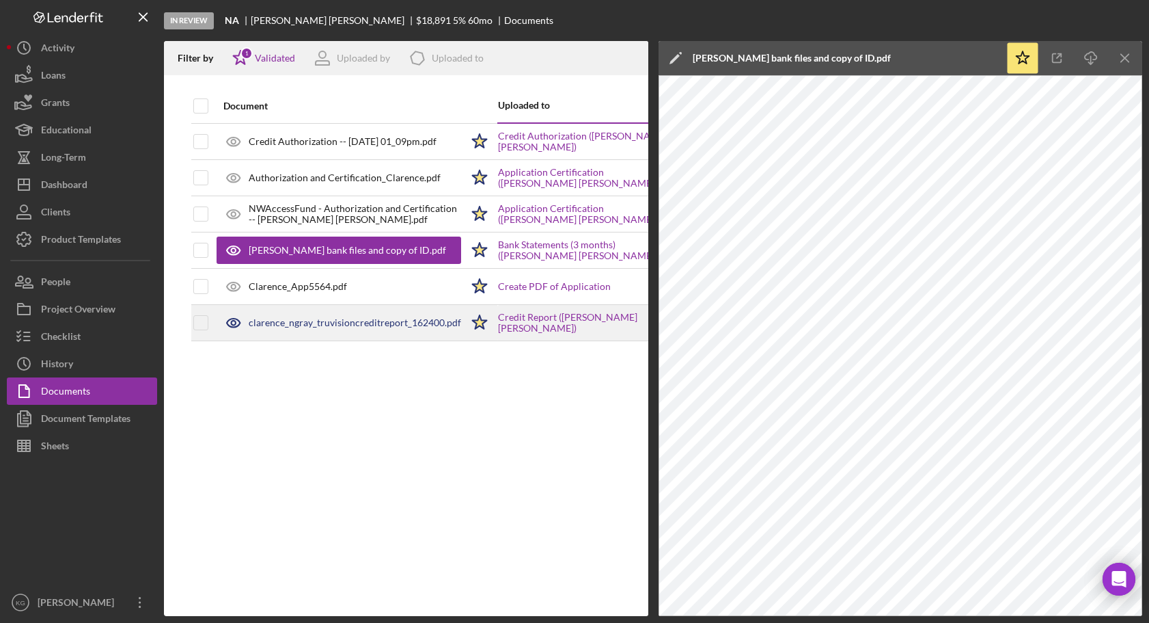
click at [271, 318] on div "clarence_ngray_truvisioncreditreport_162400.pdf" at bounding box center [355, 322] width 213 height 11
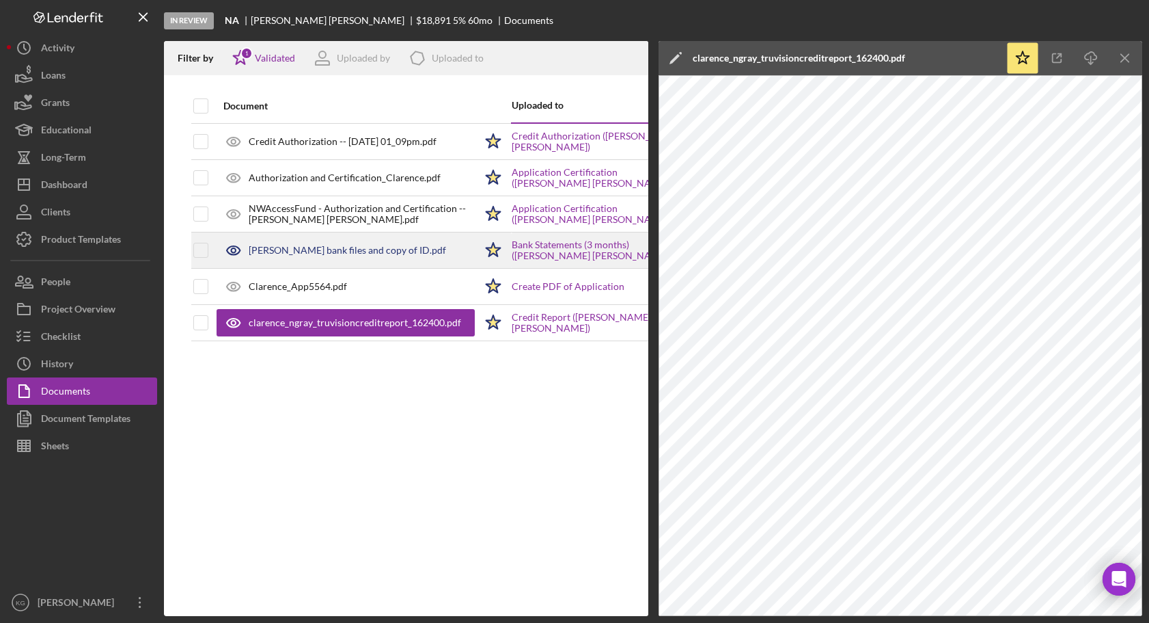
click at [282, 252] on div "[PERSON_NAME] bank files and copy of ID.pdf" at bounding box center [348, 250] width 198 height 11
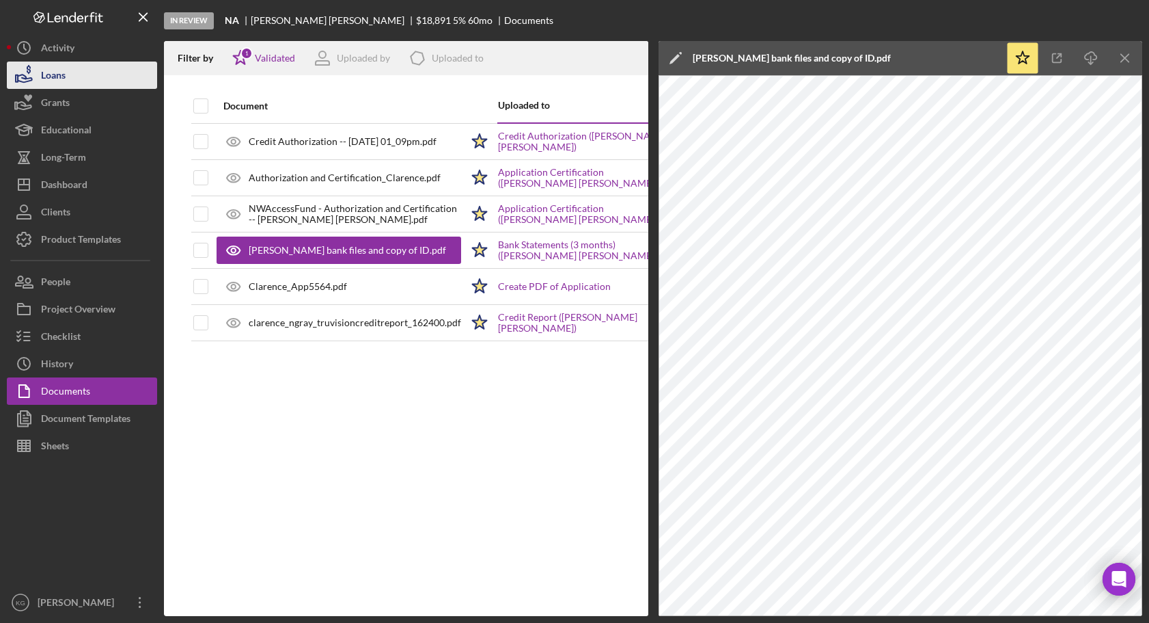
click at [69, 74] on button "Loans" at bounding box center [82, 75] width 150 height 27
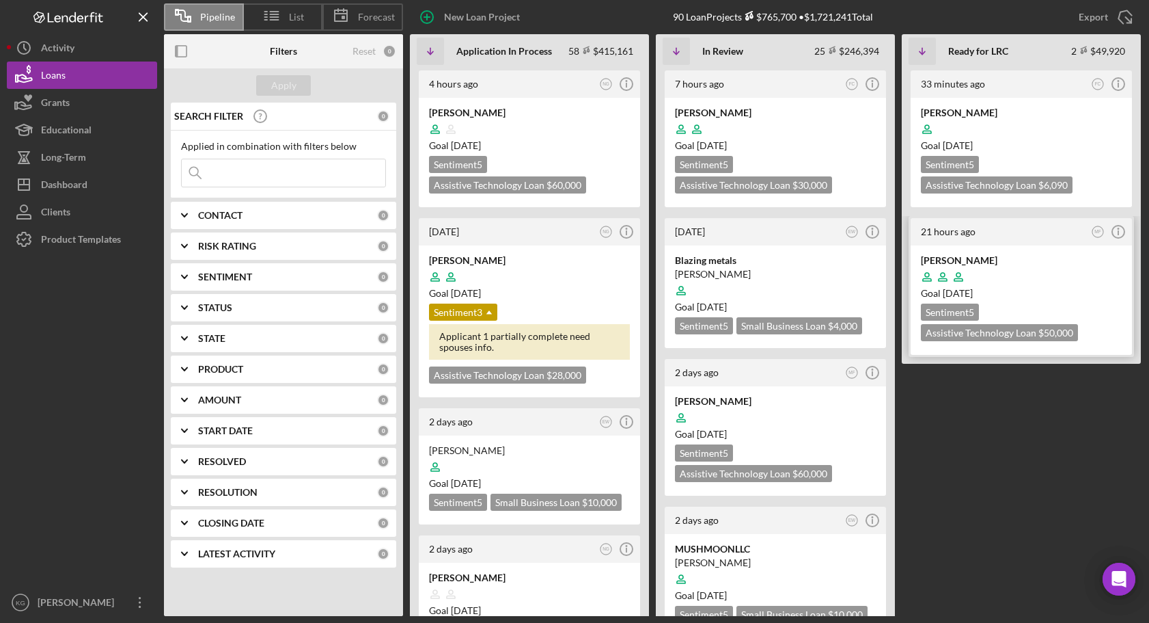
click at [1083, 286] on div "Goal [DATE]" at bounding box center [1021, 293] width 201 height 14
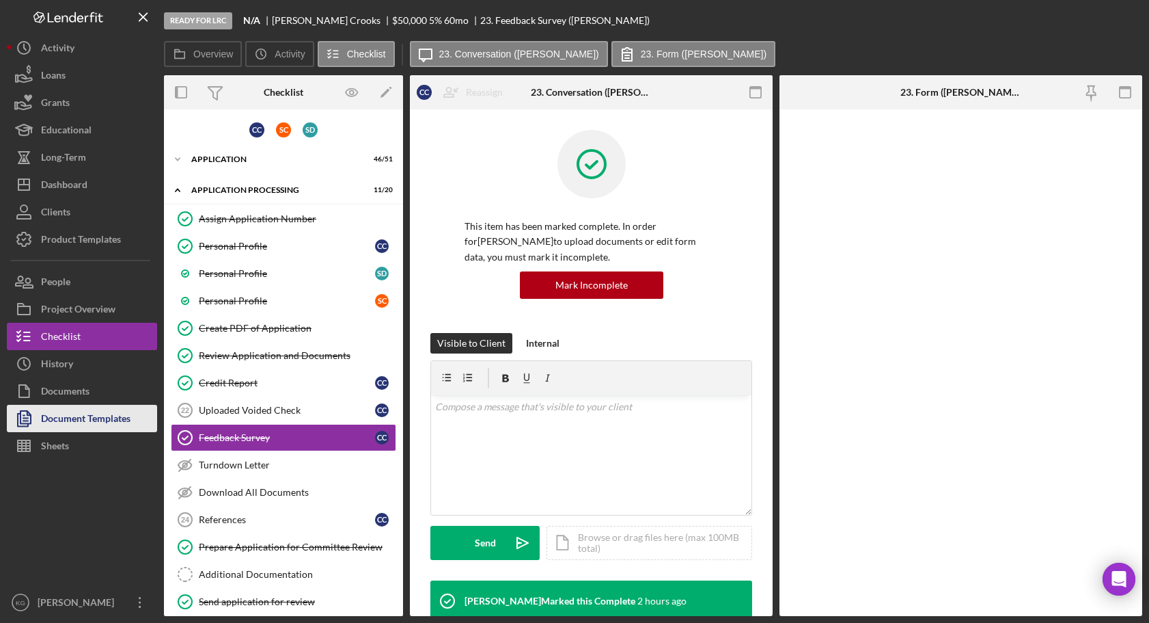
scroll to position [74, 0]
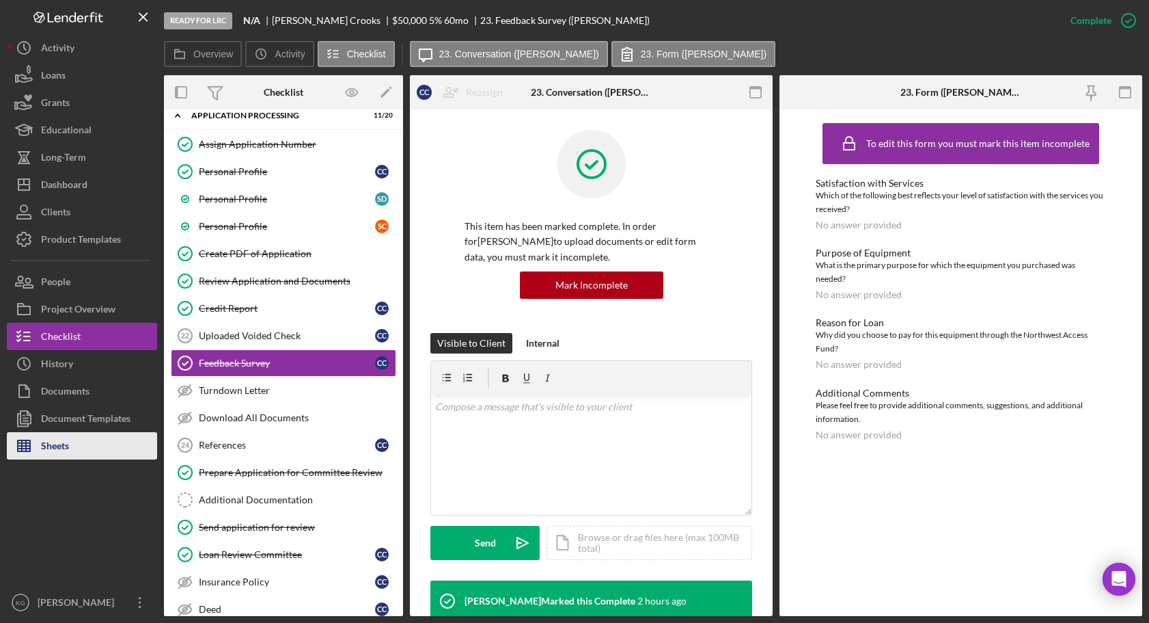
click at [66, 449] on div "Sheets" at bounding box center [55, 447] width 28 height 31
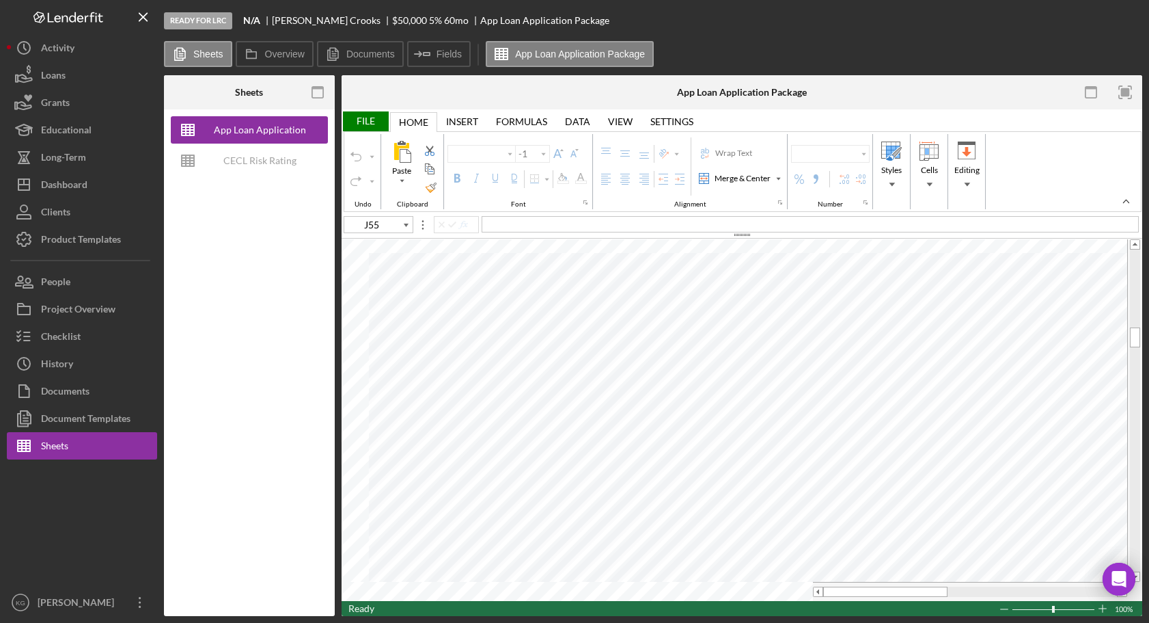
type input "Calibri"
type input "11"
type input "E16"
type input "Arial"
type input "10"
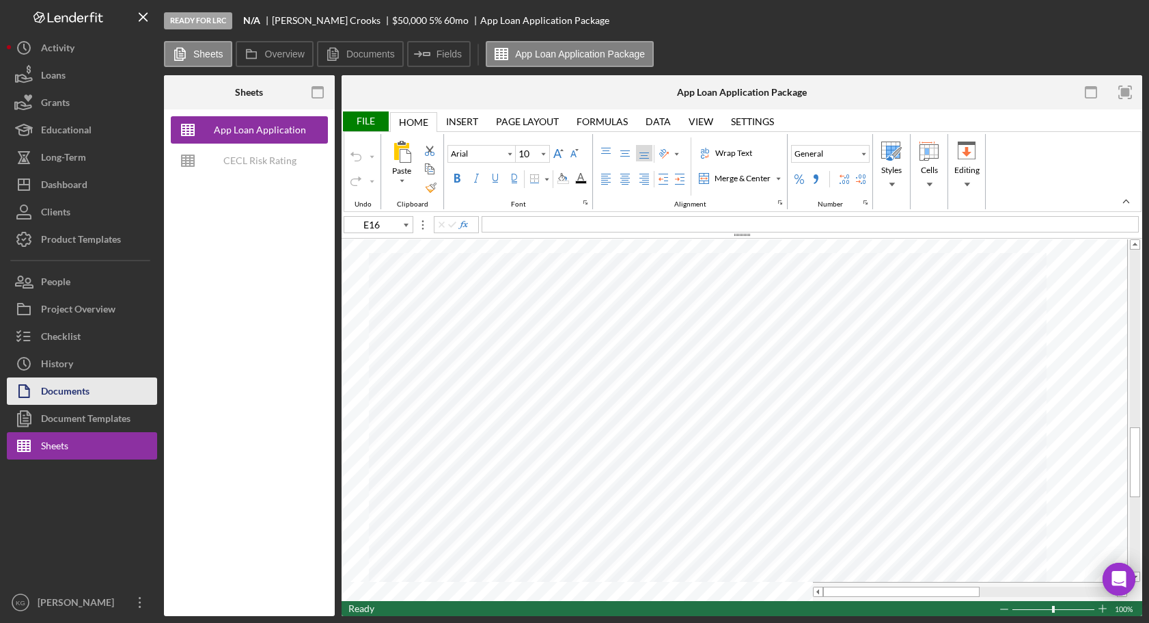
click at [64, 388] on div "Documents" at bounding box center [65, 392] width 49 height 31
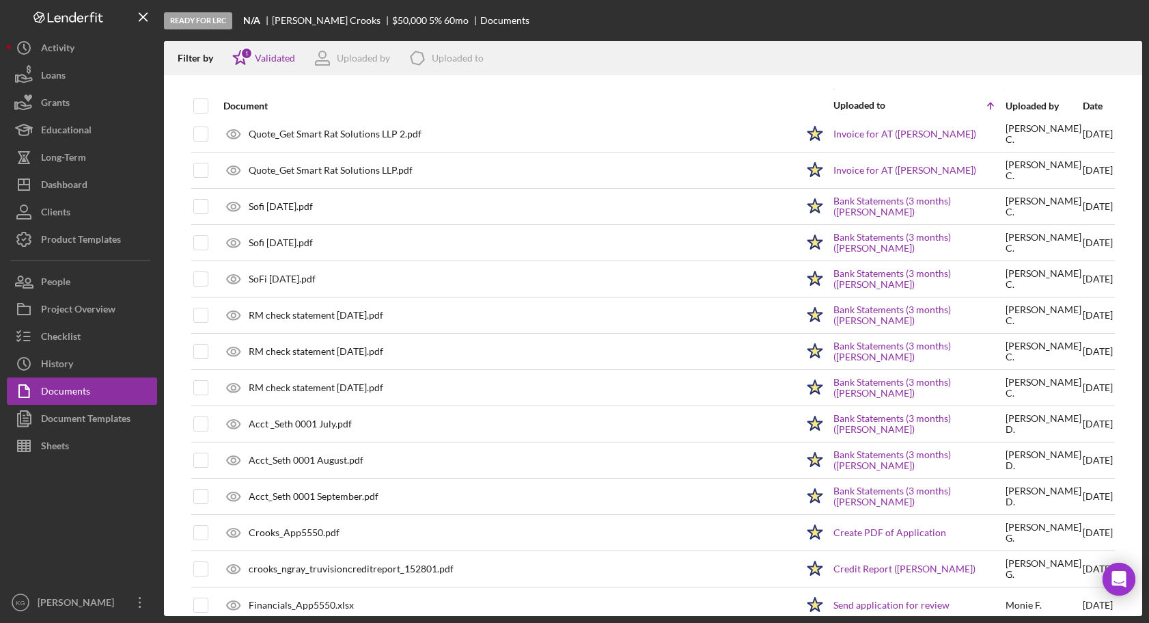
scroll to position [500, 0]
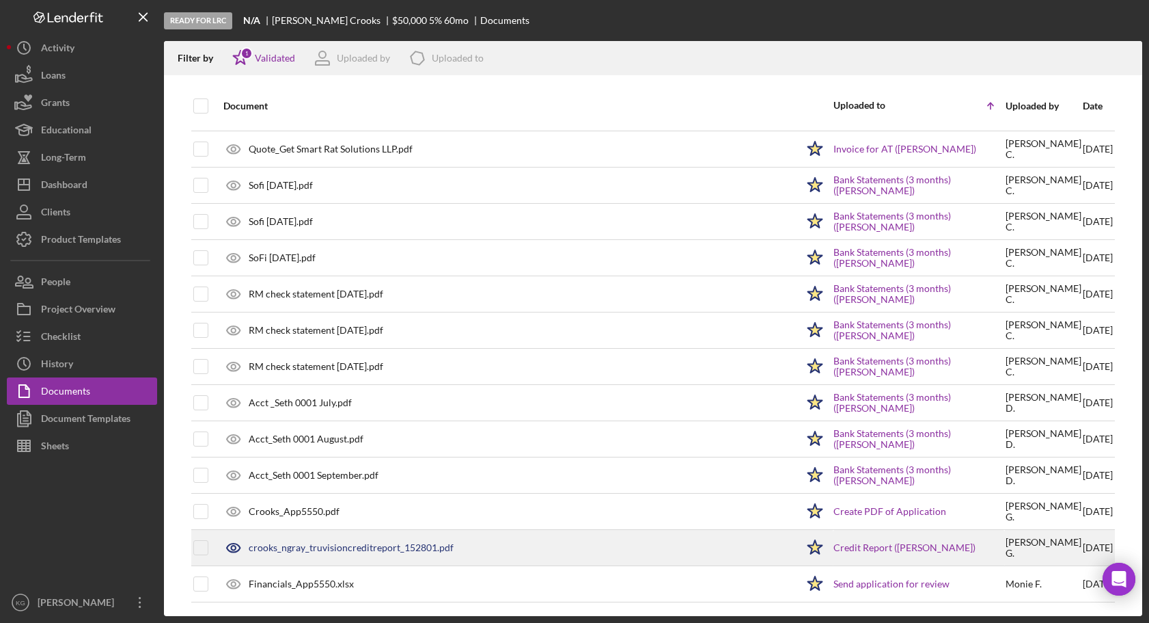
click at [339, 545] on div "crooks_ngray_truvisioncreditreport_152801.pdf" at bounding box center [351, 547] width 205 height 11
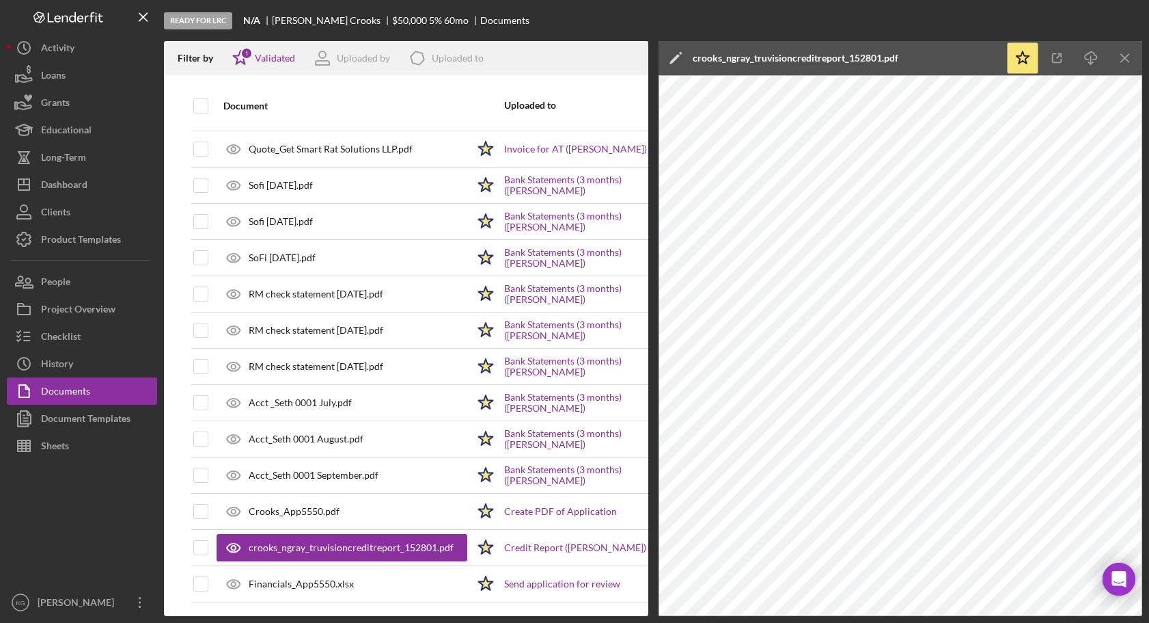
click at [855, 10] on div "Ready for LRC N/A [PERSON_NAME] $50,000 $44,500 5 % 60 mo Documents" at bounding box center [653, 20] width 979 height 41
click at [70, 446] on button "Sheets" at bounding box center [82, 445] width 150 height 27
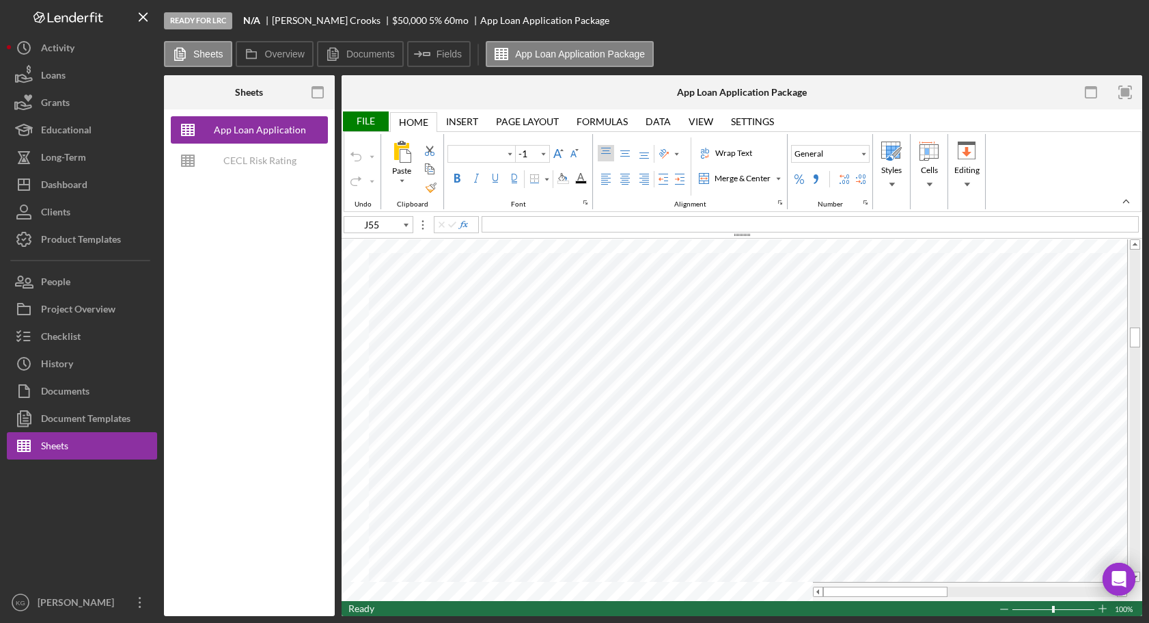
type input "Calibri"
type input "11"
type input "E16"
type input "Arial"
type input "10"
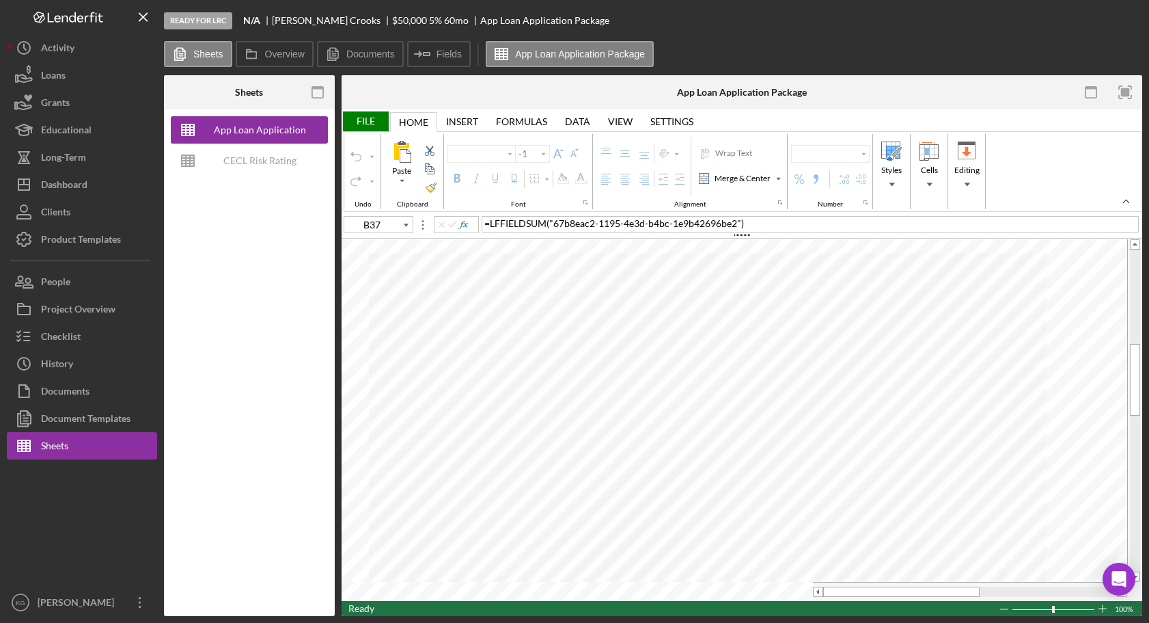
type input "Arial"
type input "10"
type input "J55"
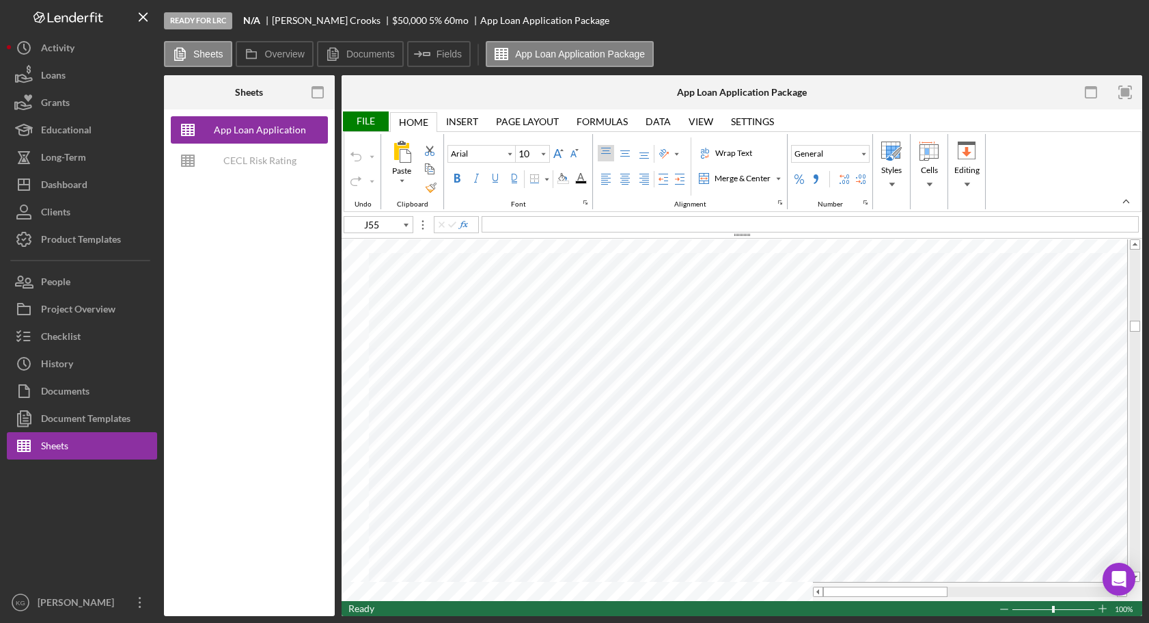
type input "Calibri"
type input "11"
type input "B37"
type input "Arial"
type input "10"
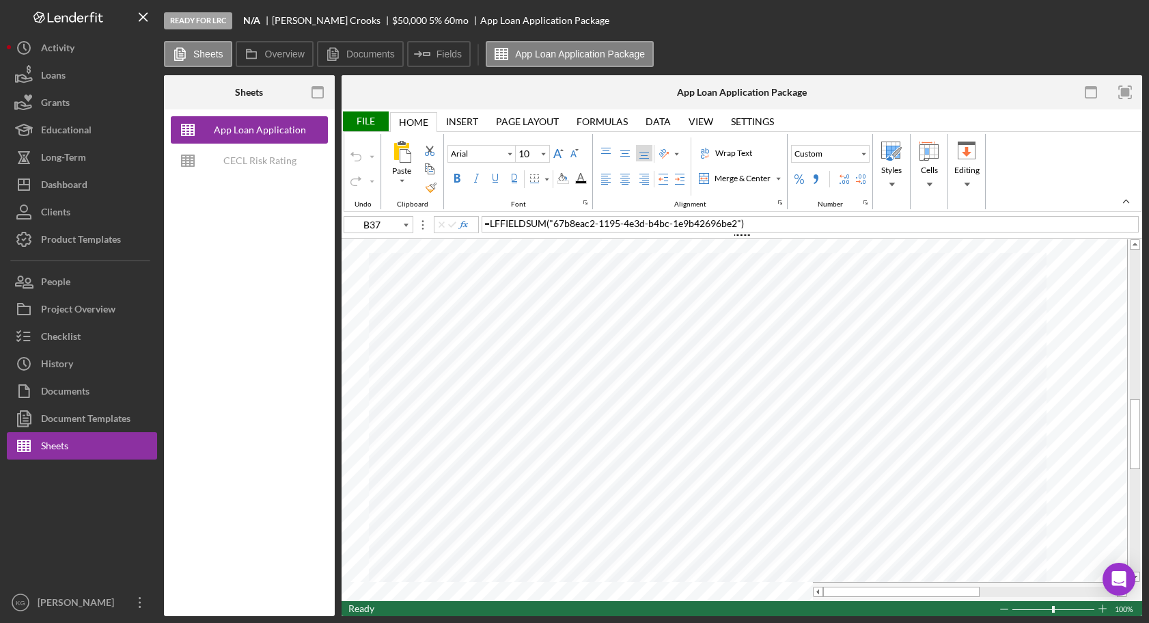
type input "J55"
type input "Calibri"
type input "11"
type input "B37"
type input "Arial"
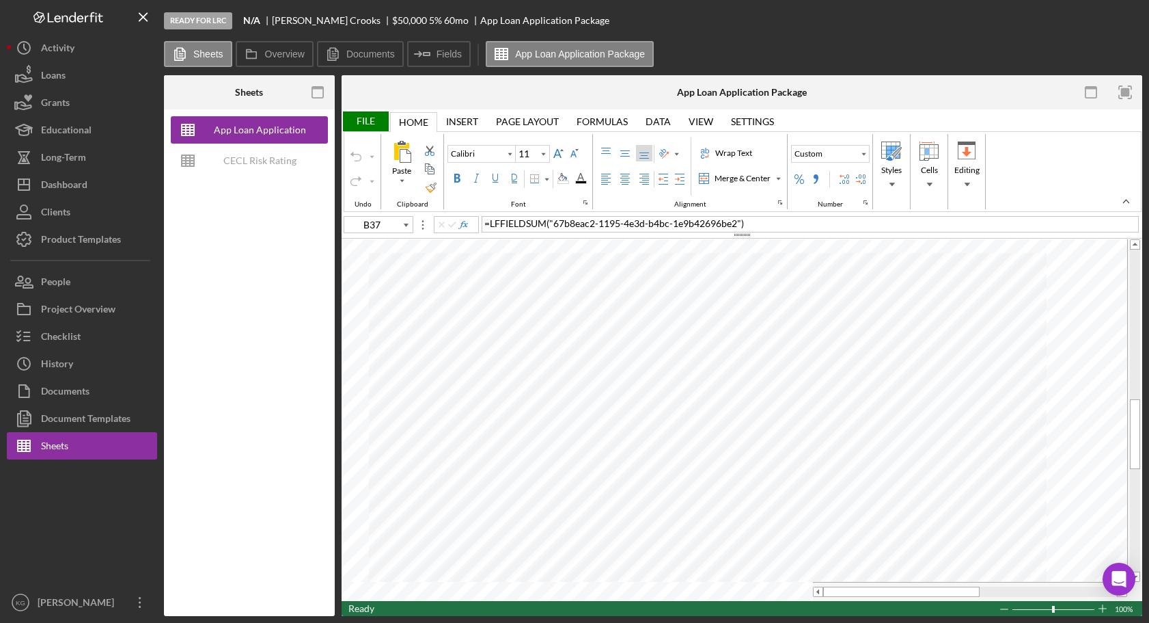
type input "10"
click at [59, 390] on div "Documents" at bounding box center [65, 392] width 49 height 31
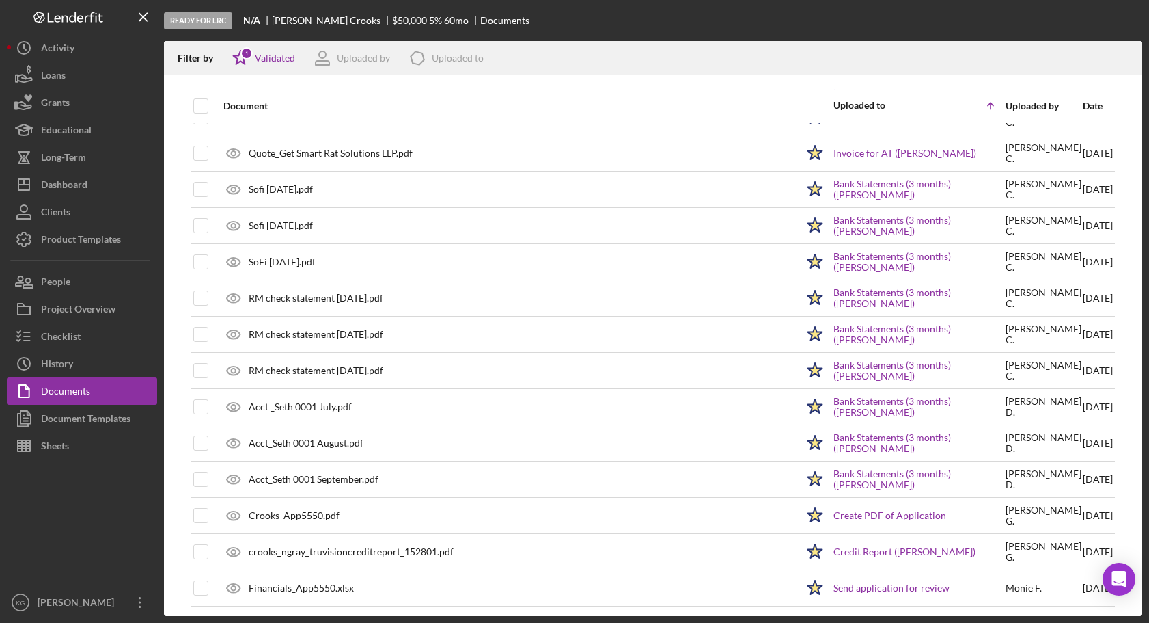
scroll to position [500, 0]
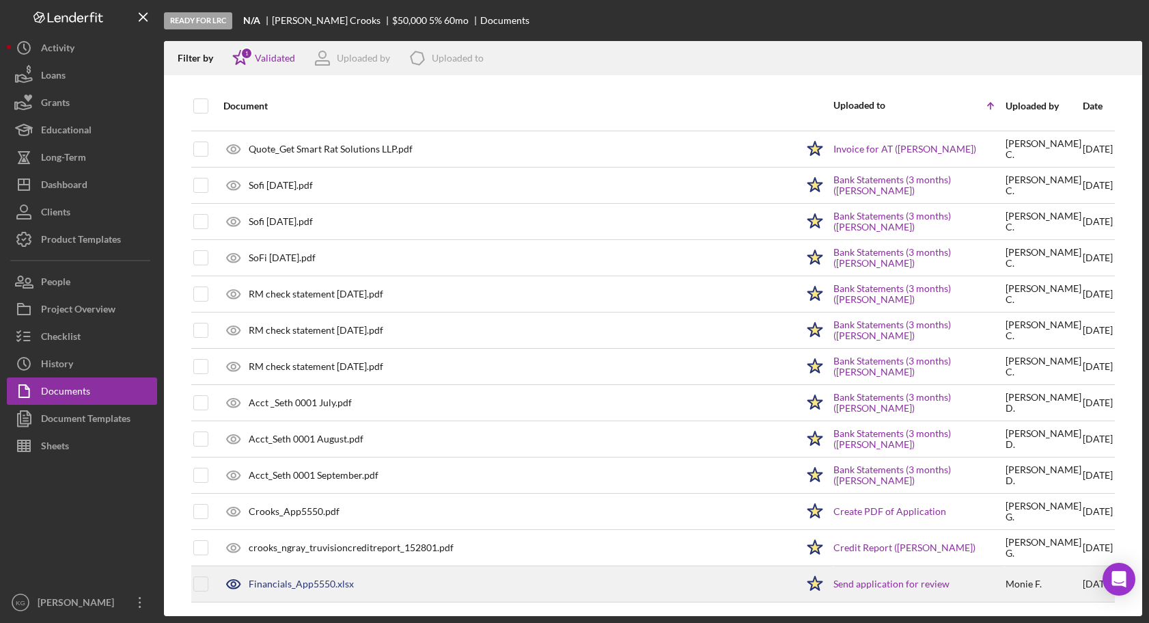
click at [325, 583] on div "Financials_App5550.xlsx" at bounding box center [301, 583] width 105 height 11
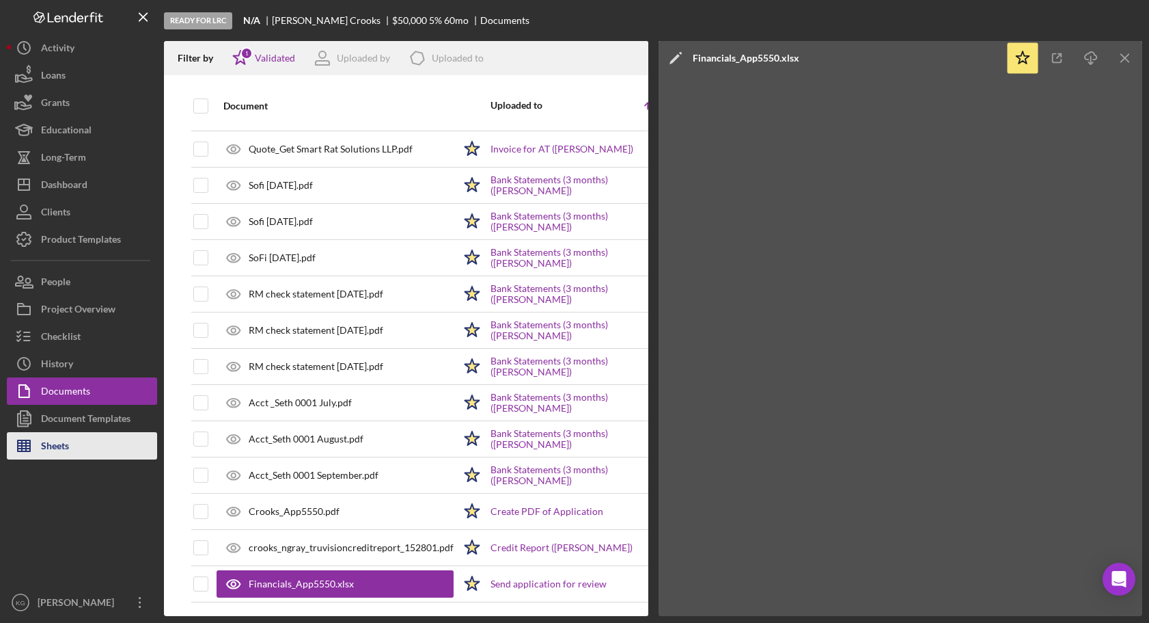
click at [74, 446] on button "Sheets" at bounding box center [82, 445] width 150 height 27
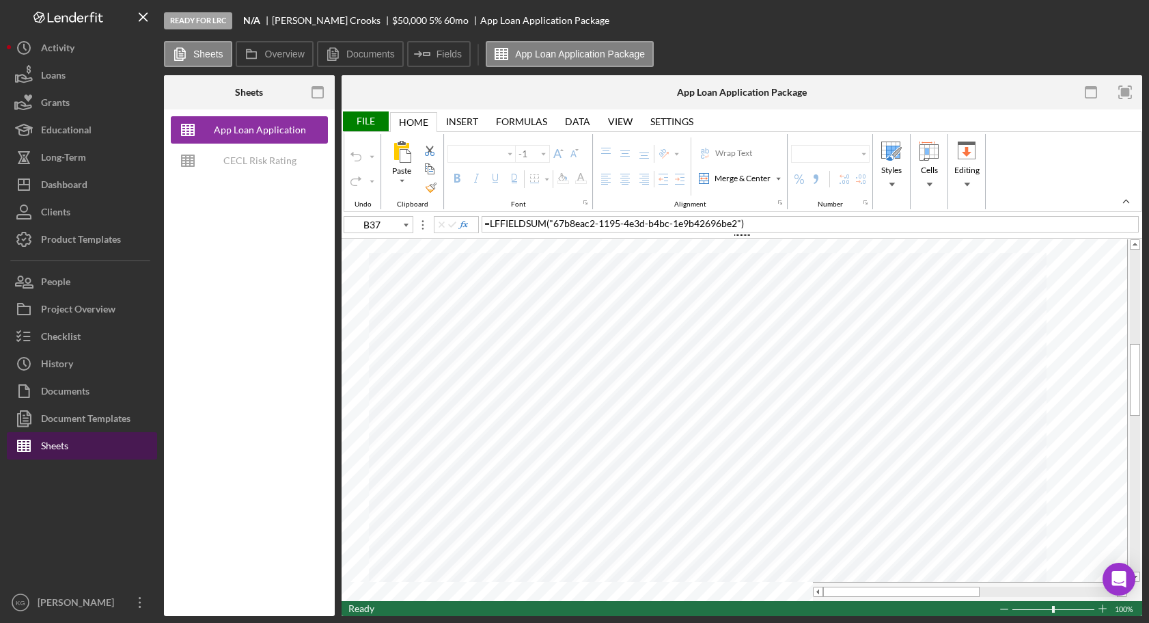
type input "Arial"
type input "10"
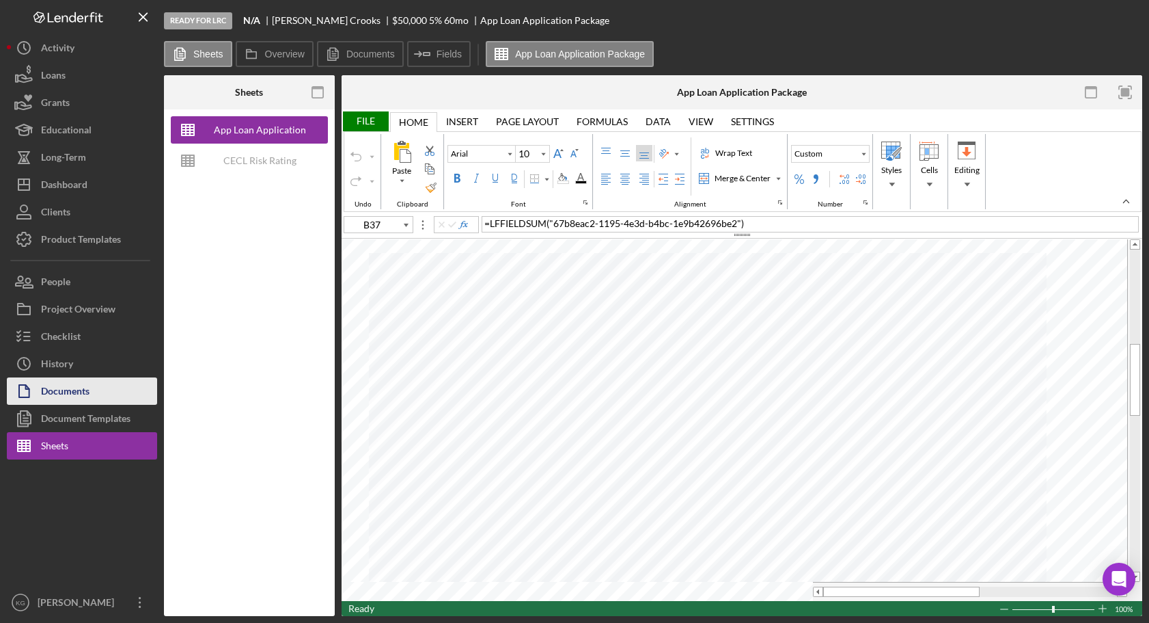
click at [64, 387] on div "Documents" at bounding box center [65, 392] width 49 height 31
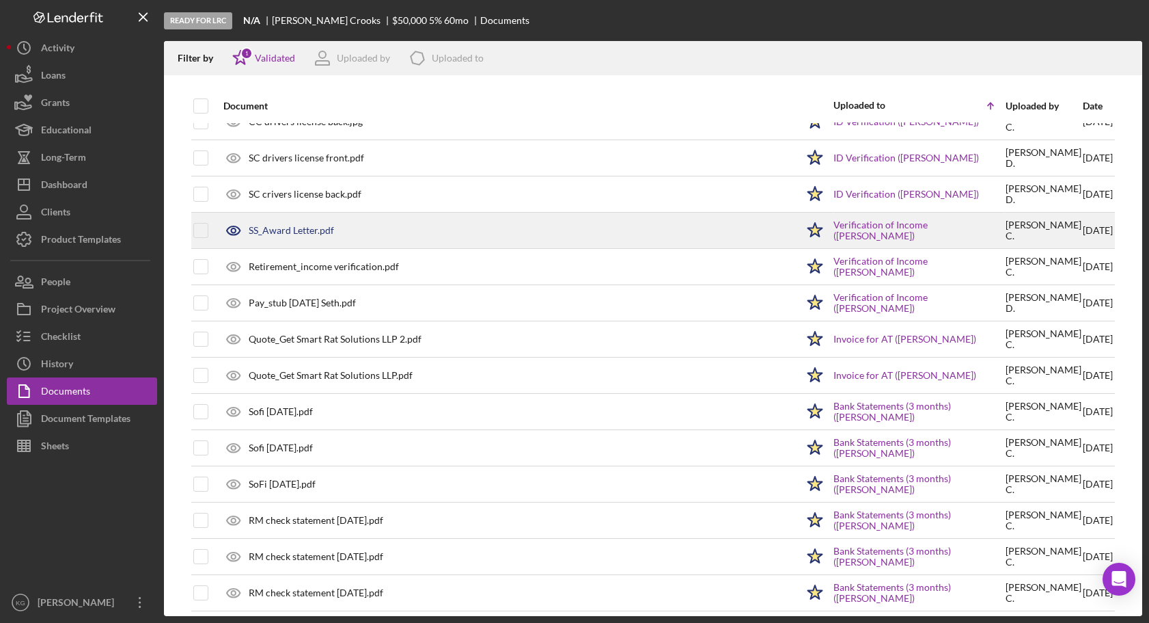
scroll to position [500, 0]
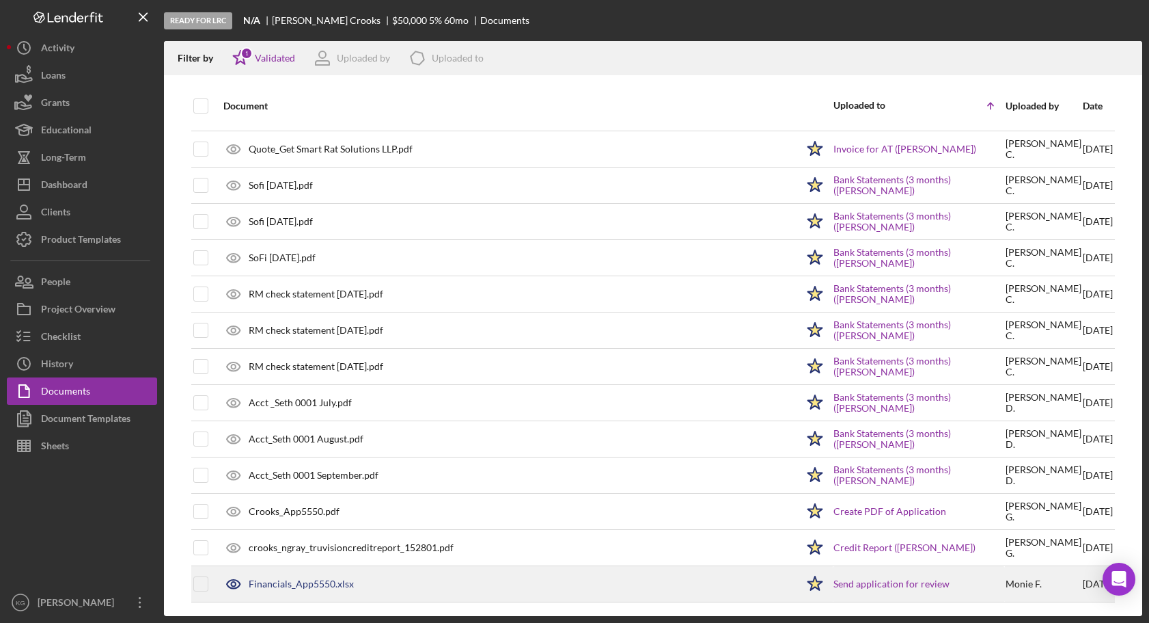
click at [808, 584] on polygon at bounding box center [815, 583] width 14 height 14
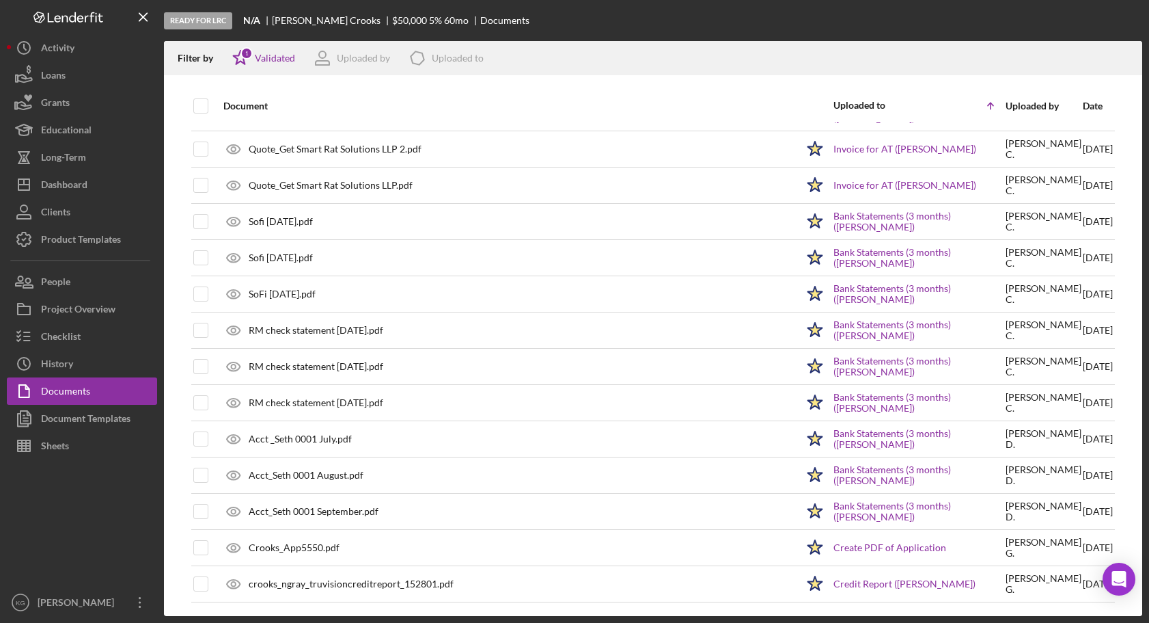
scroll to position [463, 0]
click at [70, 446] on button "Sheets" at bounding box center [82, 445] width 150 height 27
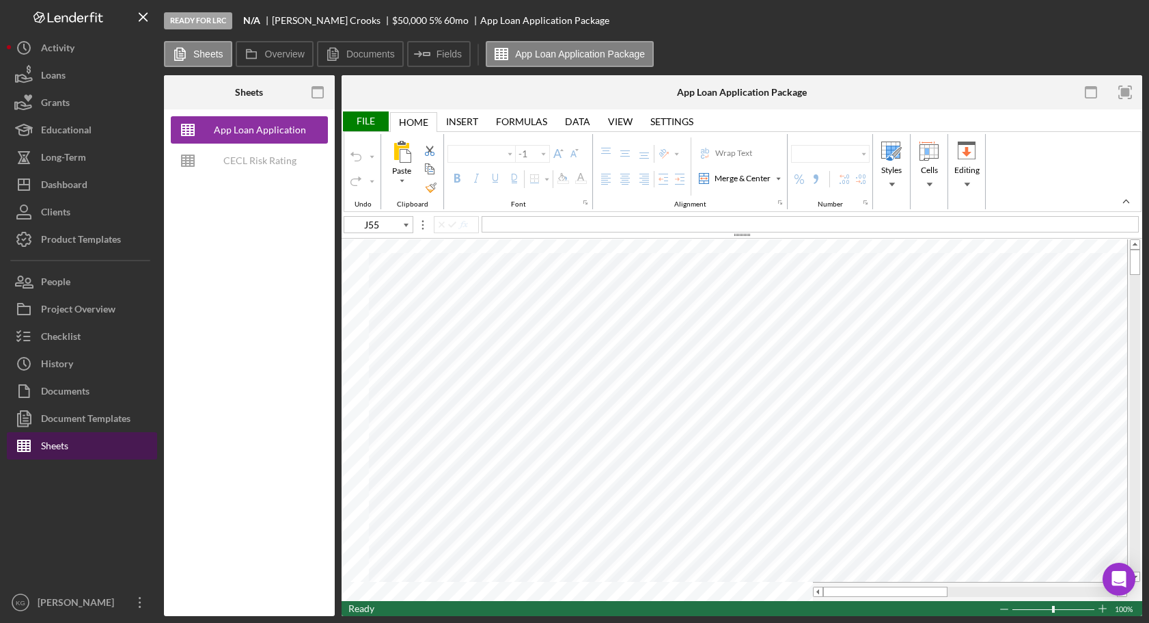
type input "Calibri"
type input "11"
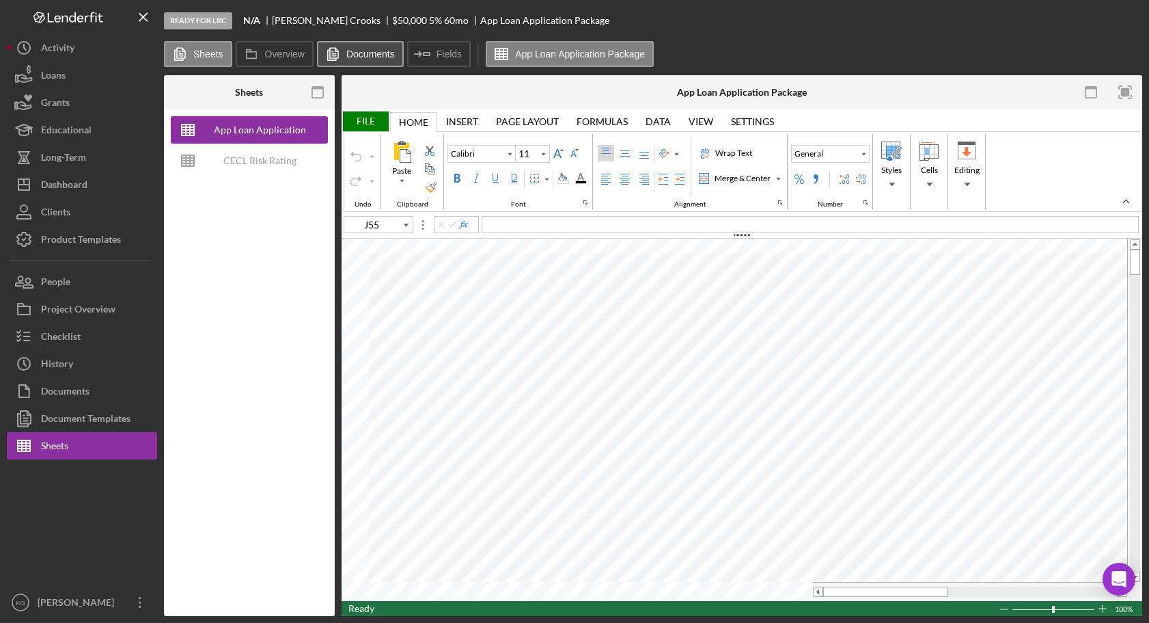
click at [354, 55] on label "Documents" at bounding box center [370, 54] width 49 height 11
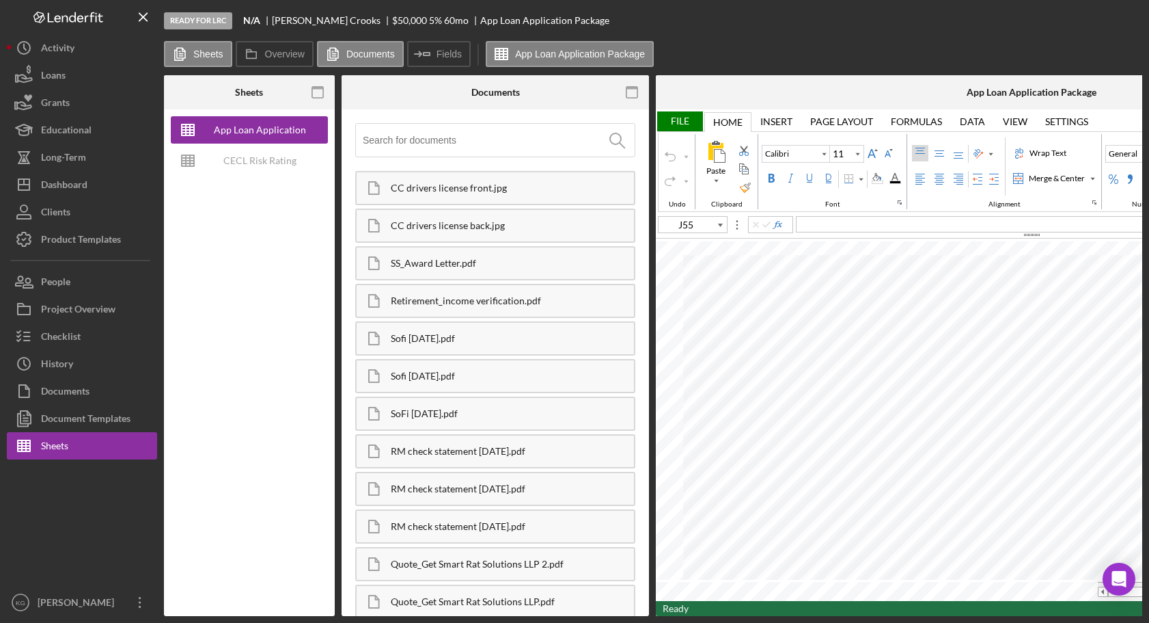
type input "B37"
type input "Arial"
type input "10"
click at [630, 92] on icon "button" at bounding box center [632, 92] width 31 height 31
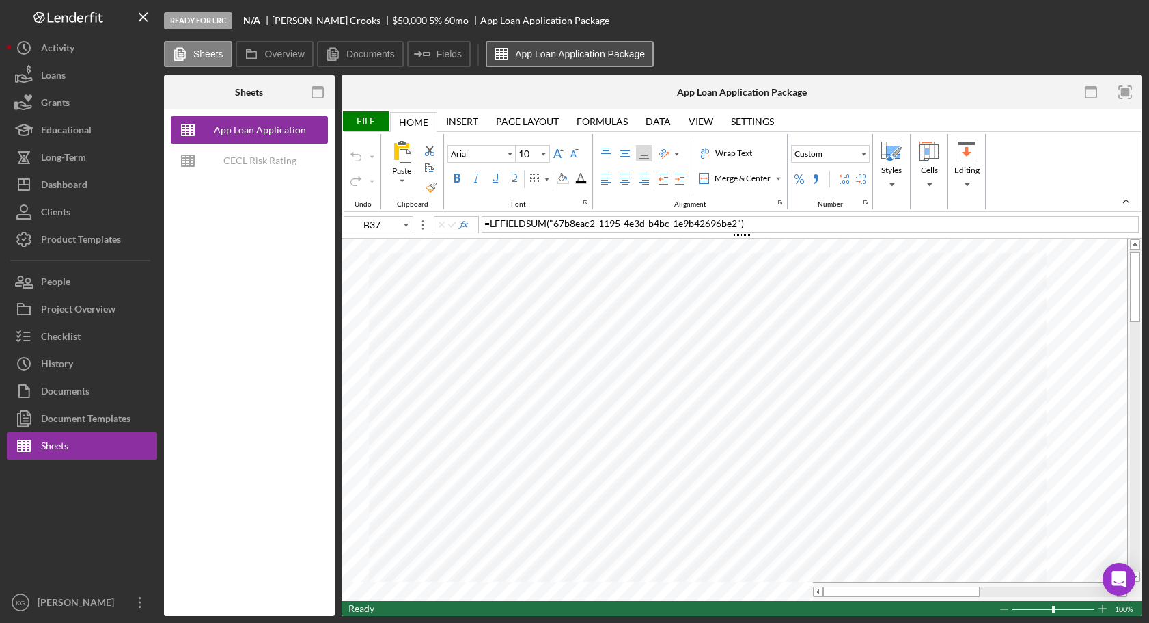
click at [552, 51] on label "App Loan Application Package" at bounding box center [580, 54] width 130 height 11
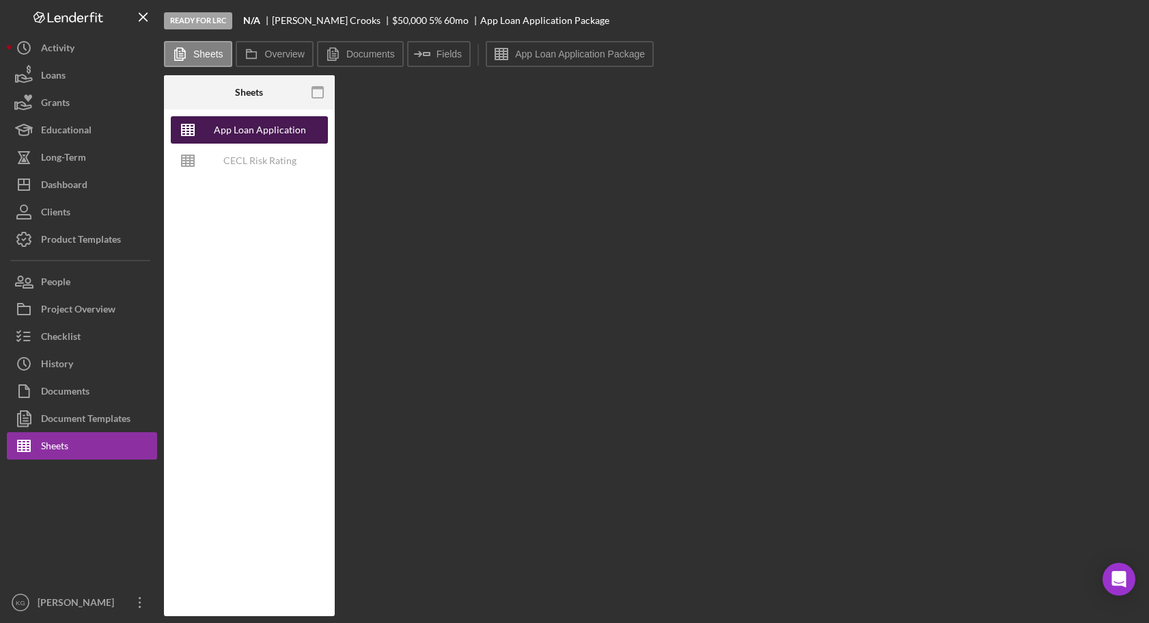
click at [217, 118] on div "App Loan Application Package" at bounding box center [259, 129] width 109 height 27
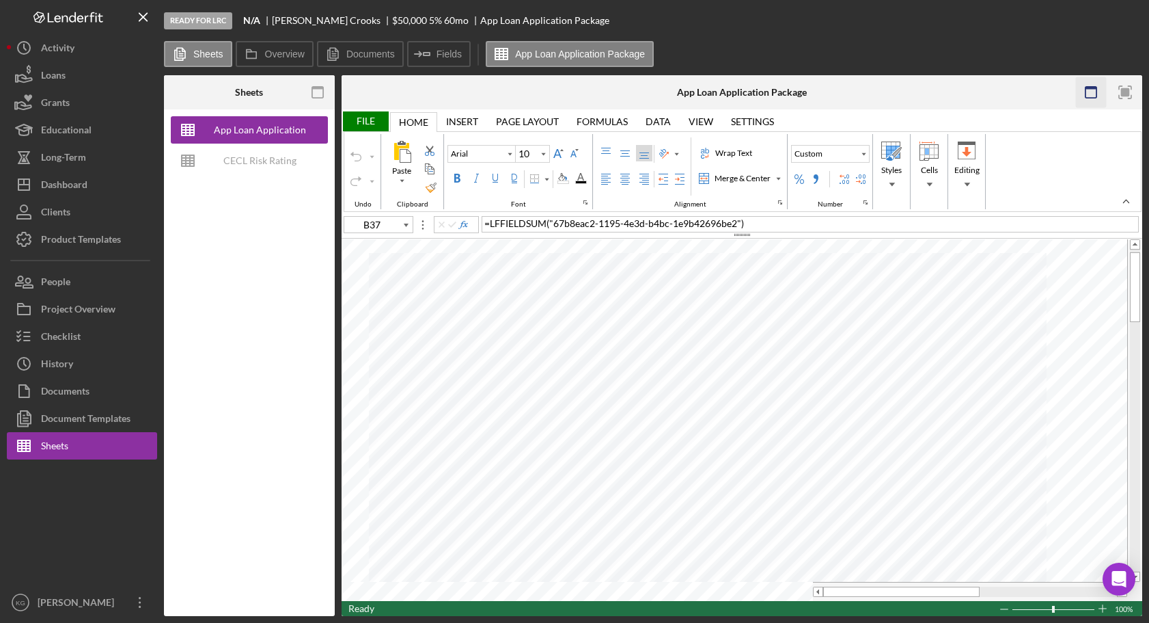
click at [1090, 93] on icon "button" at bounding box center [1091, 92] width 31 height 31
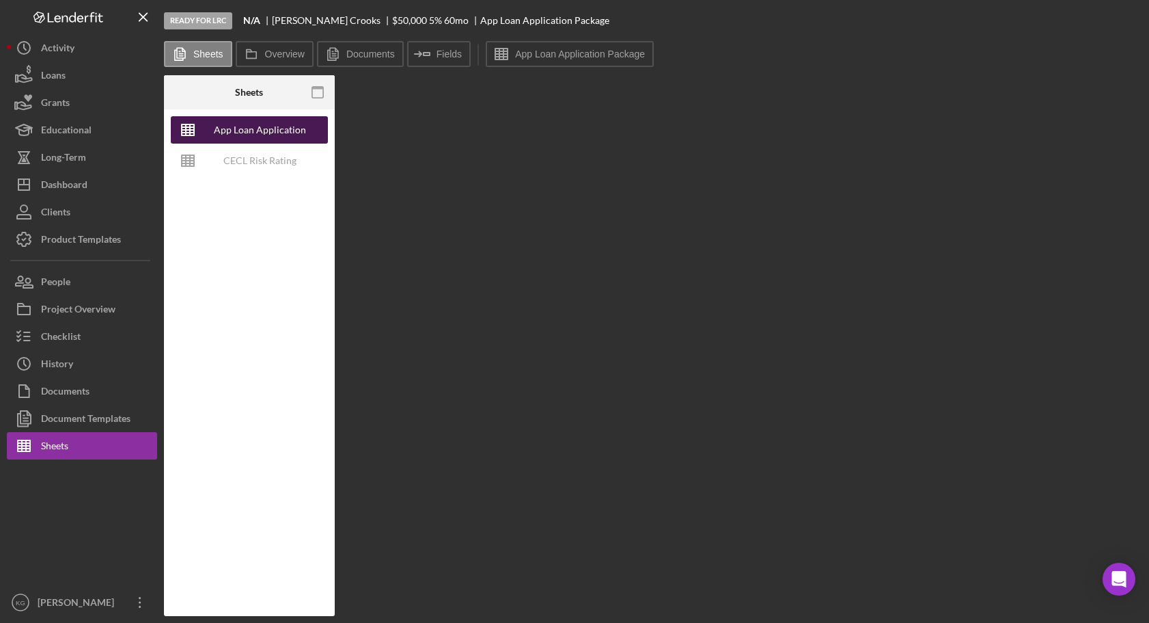
click at [273, 128] on div "App Loan Application Package" at bounding box center [259, 129] width 109 height 27
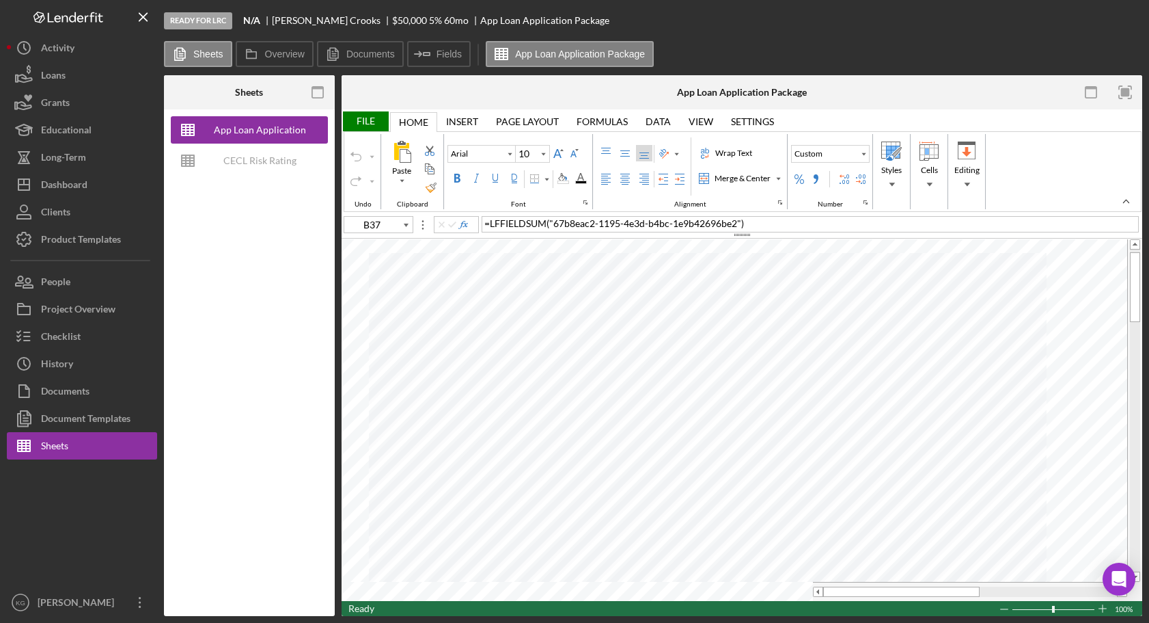
click at [362, 122] on div "File" at bounding box center [365, 121] width 47 height 20
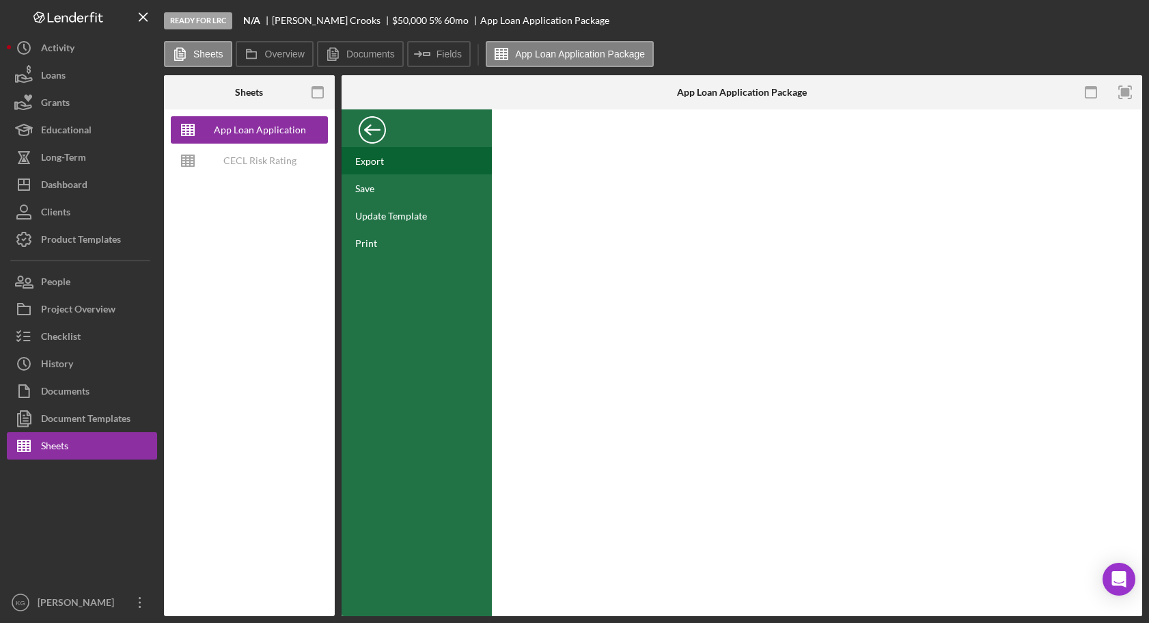
click at [359, 159] on div "Export" at bounding box center [369, 161] width 29 height 12
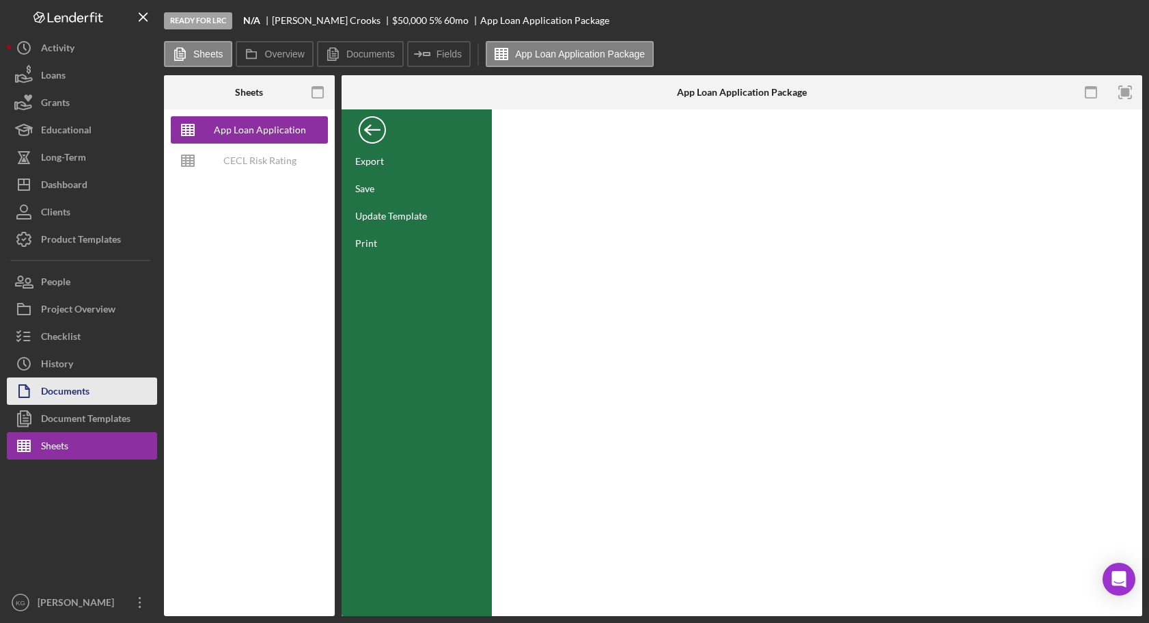
click at [78, 392] on div "Documents" at bounding box center [65, 392] width 49 height 31
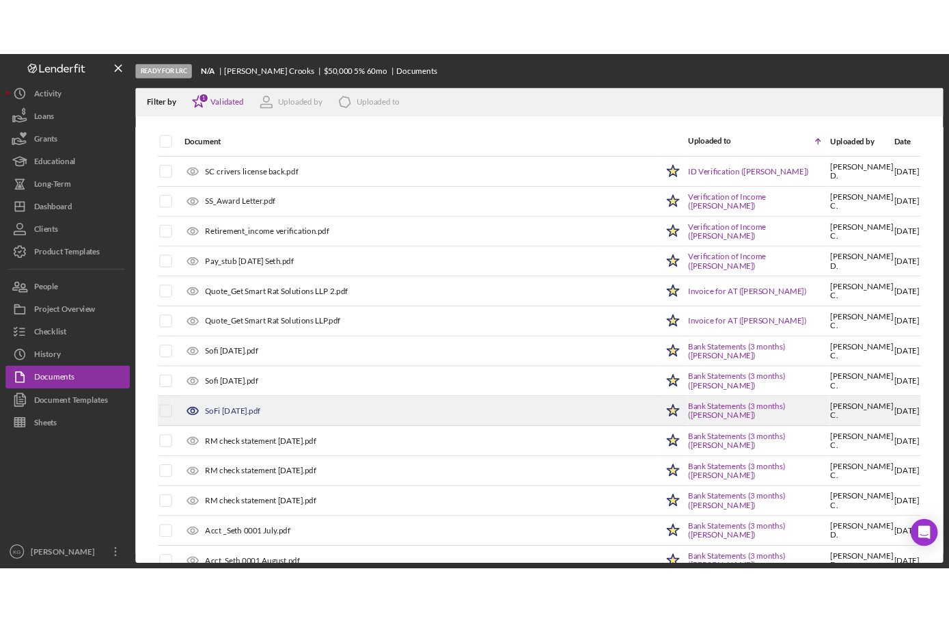
scroll to position [258, 0]
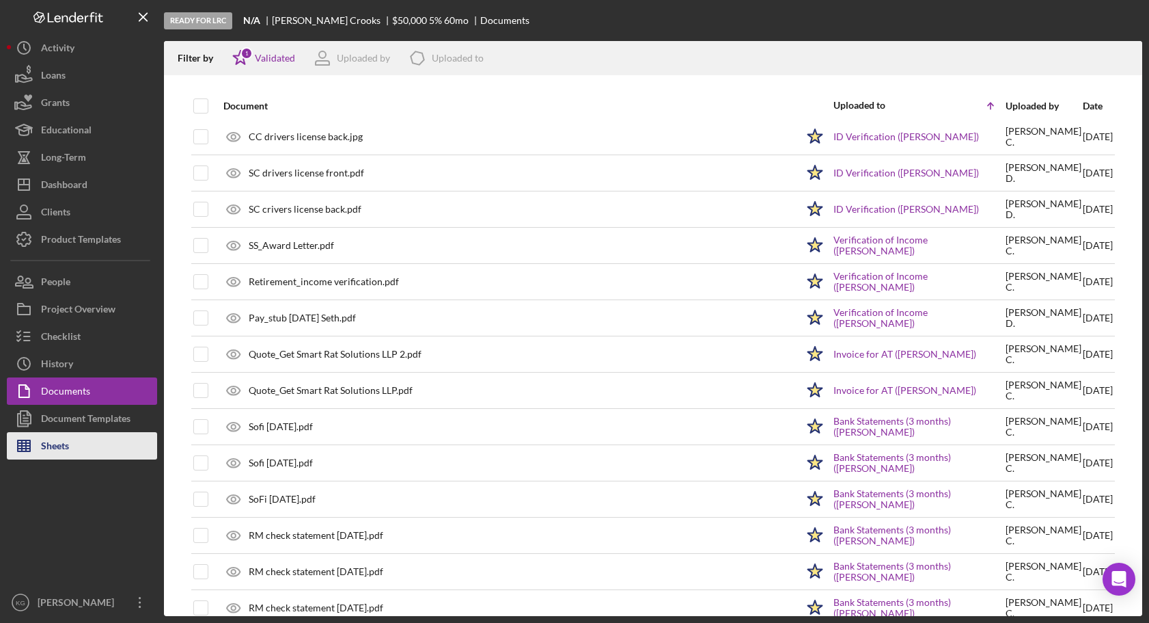
click at [67, 446] on div "Sheets" at bounding box center [55, 447] width 28 height 31
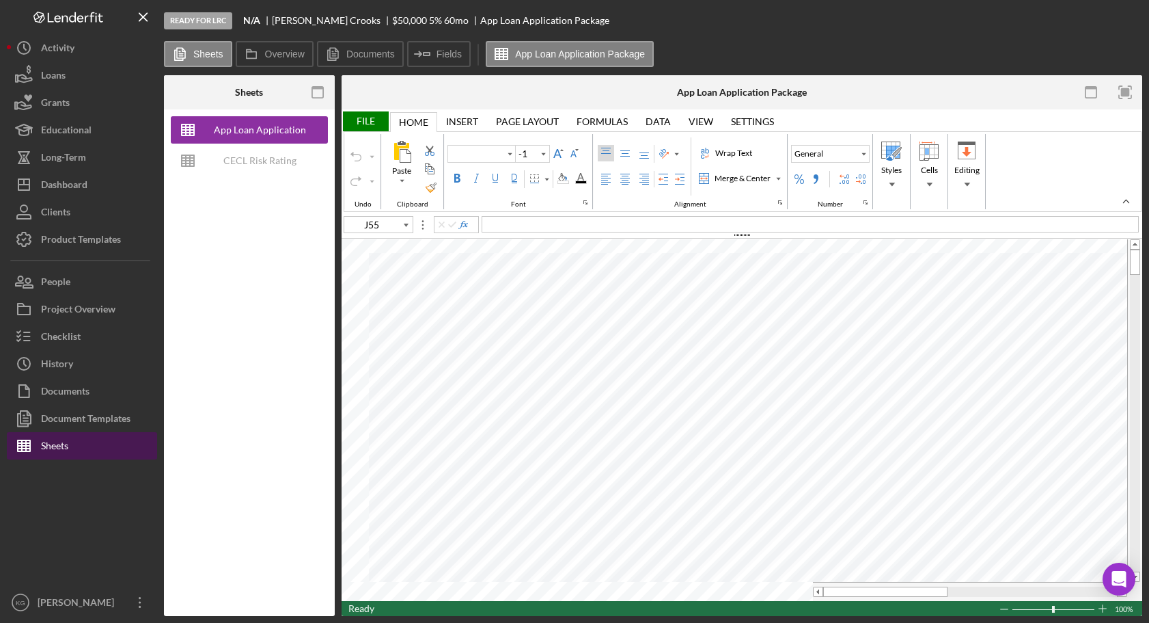
type input "Calibri"
type input "11"
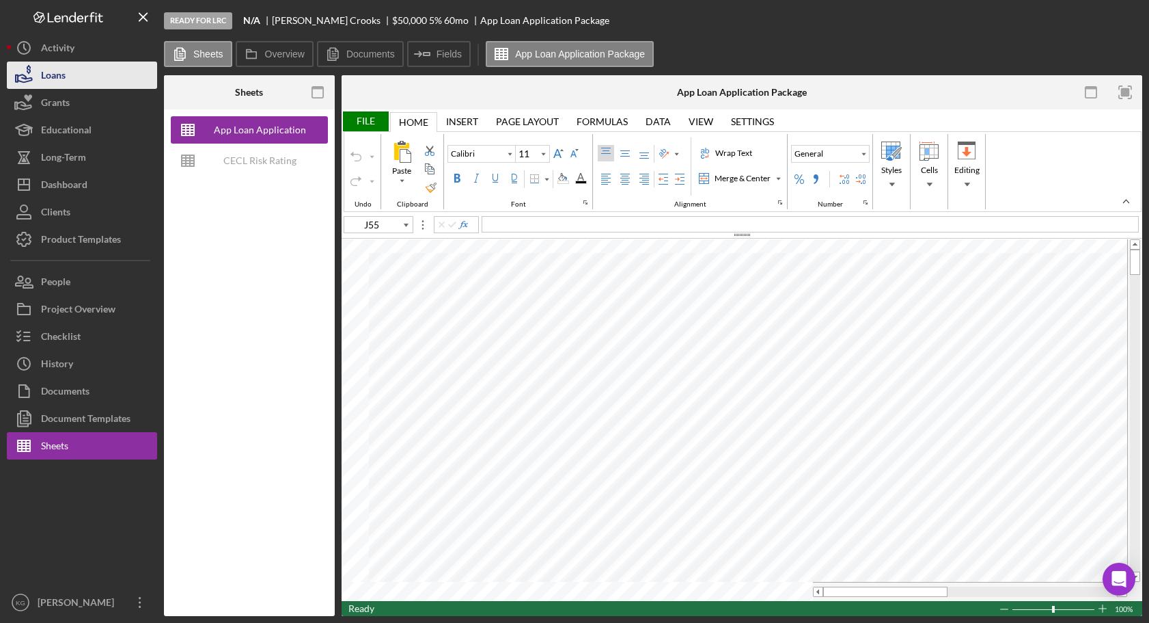
click at [70, 77] on button "Loans" at bounding box center [82, 75] width 150 height 27
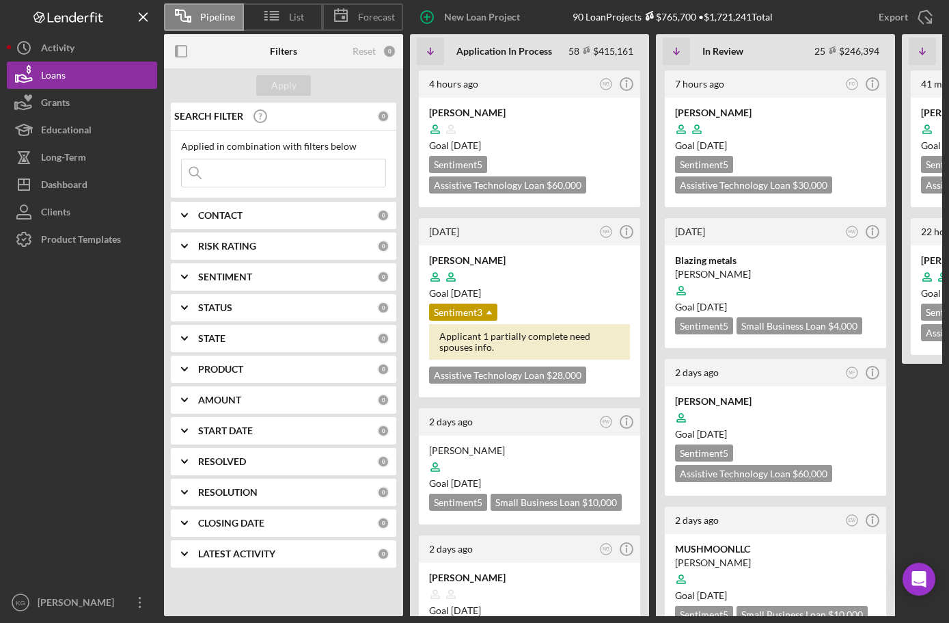
click at [109, 532] on div at bounding box center [82, 421] width 150 height 336
